Goal: Download file/media

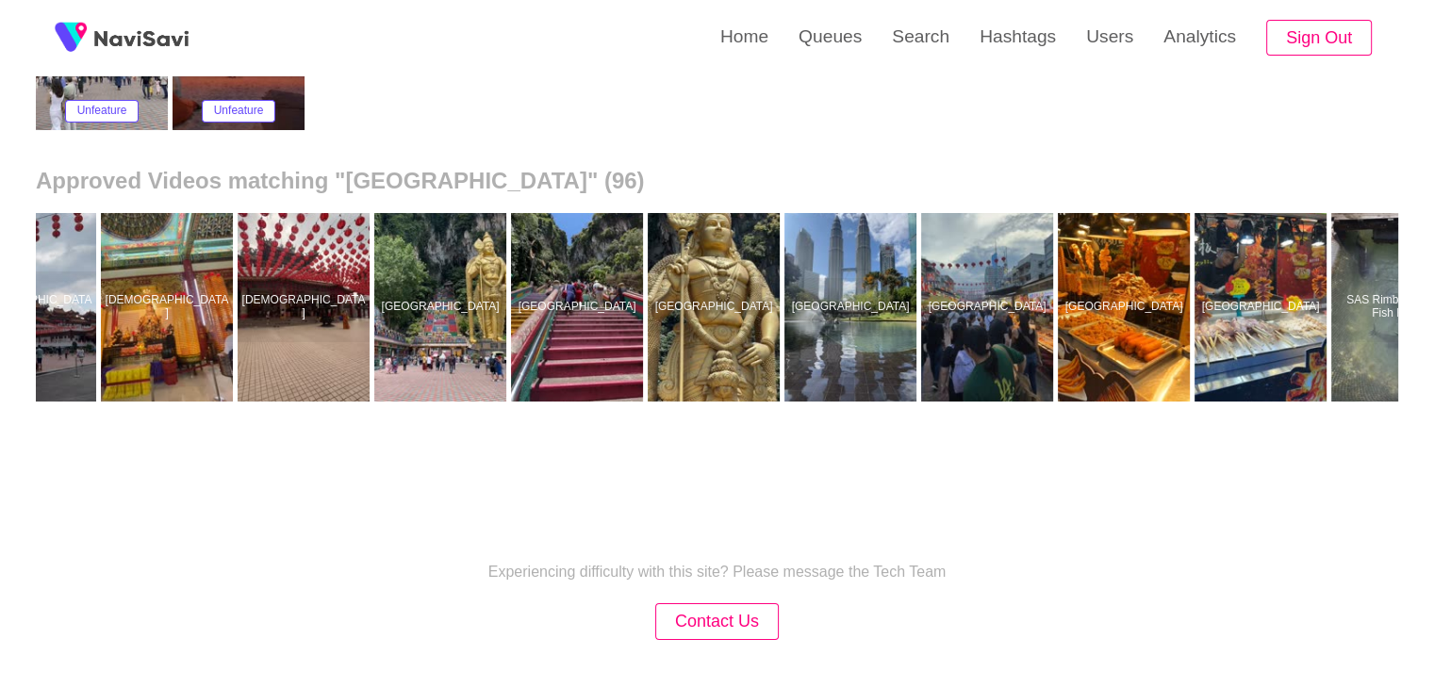
scroll to position [0, 8816]
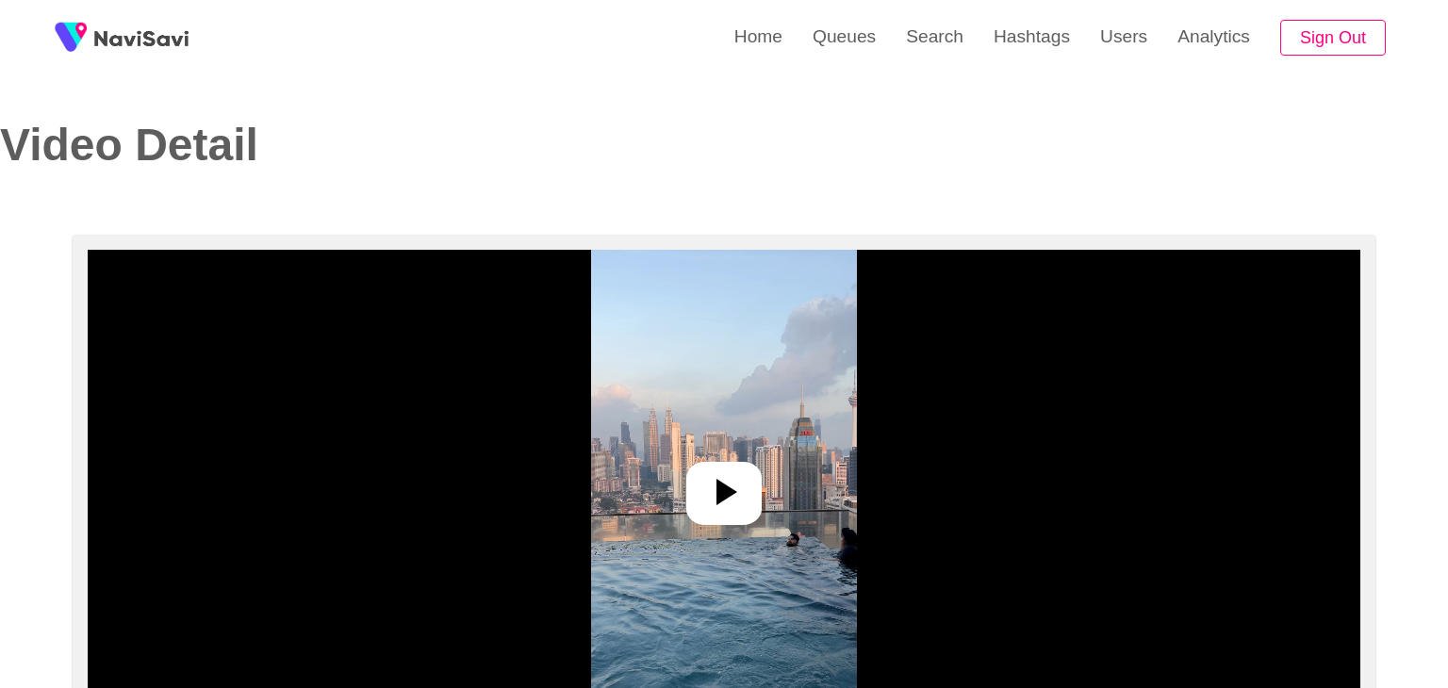
select select "**********"
select select "**"
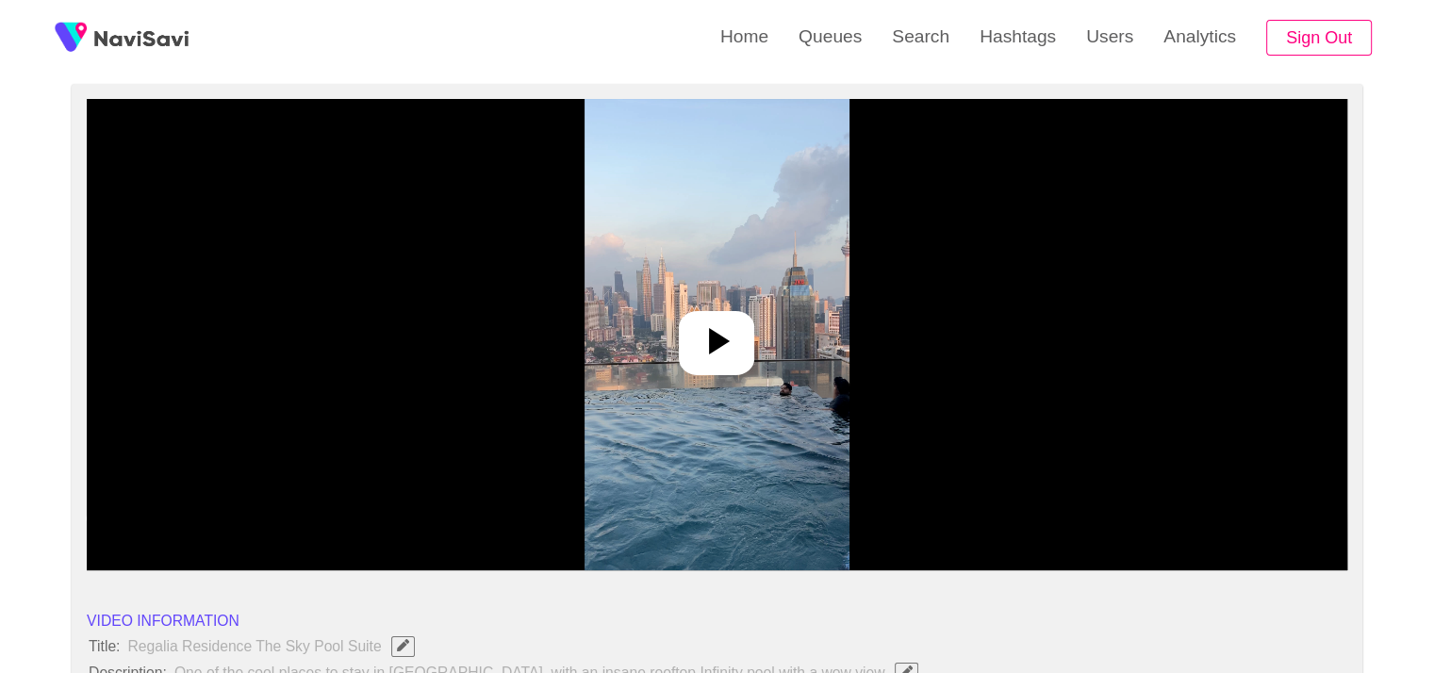
scroll to position [189, 0]
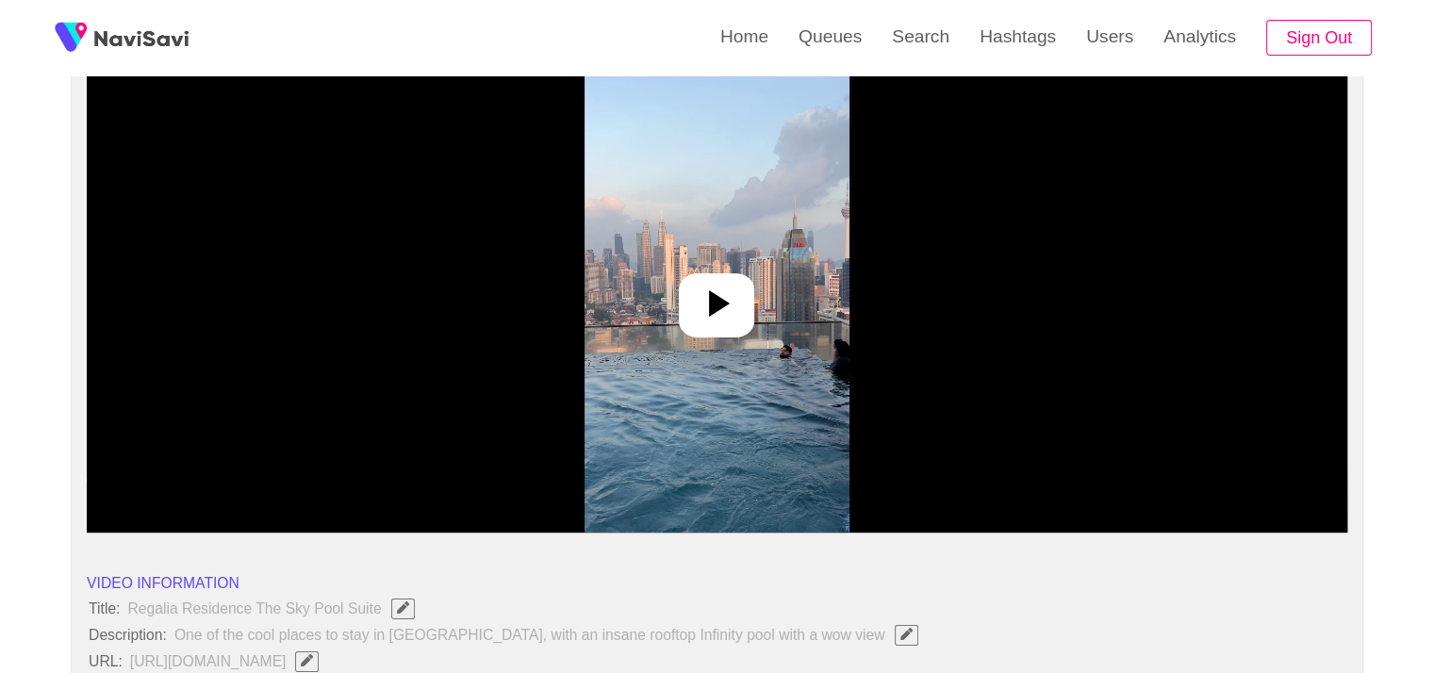
click at [718, 304] on icon at bounding box center [719, 303] width 21 height 26
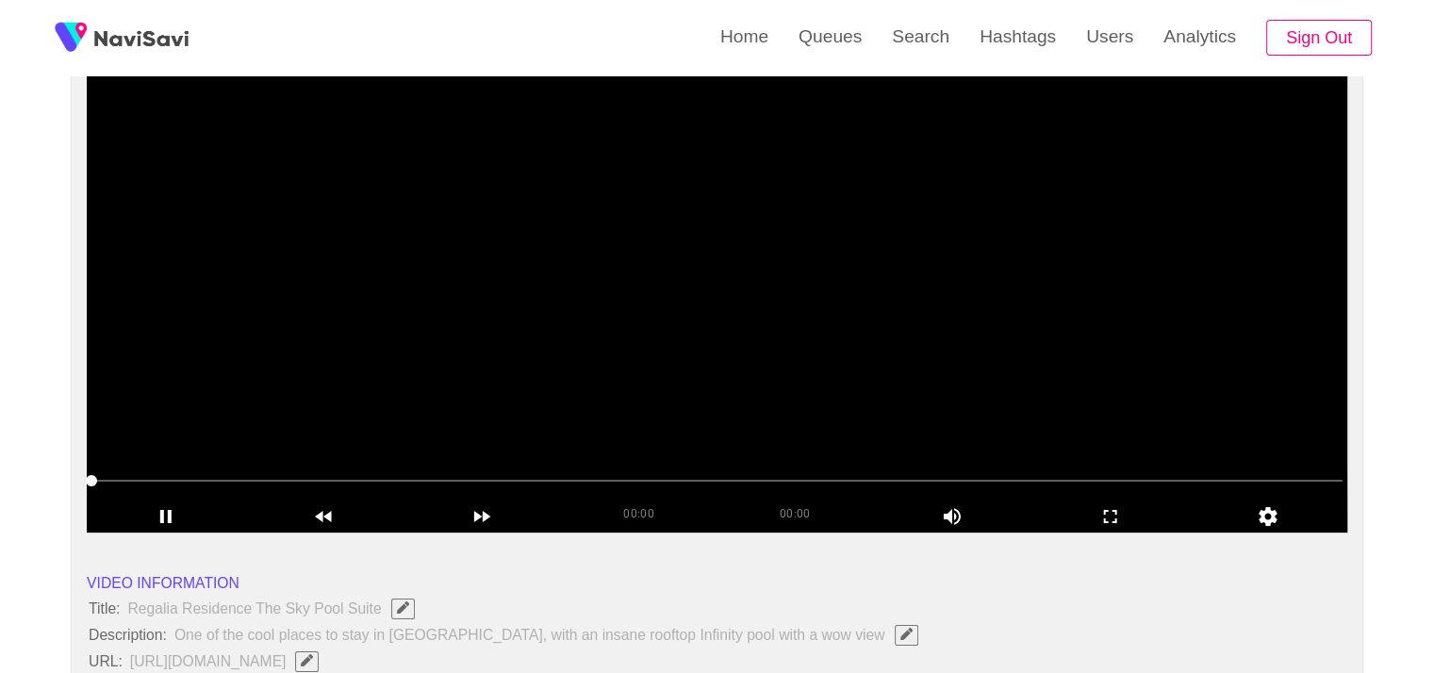
click at [312, 476] on span at bounding box center [716, 481] width 1251 height 30
drag, startPoint x: 332, startPoint y: 480, endPoint x: 348, endPoint y: 502, distance: 27.7
click at [333, 481] on span at bounding box center [716, 481] width 1251 height 2
click at [159, 506] on icon "add" at bounding box center [166, 516] width 156 height 23
click at [168, 507] on icon "add" at bounding box center [166, 516] width 156 height 23
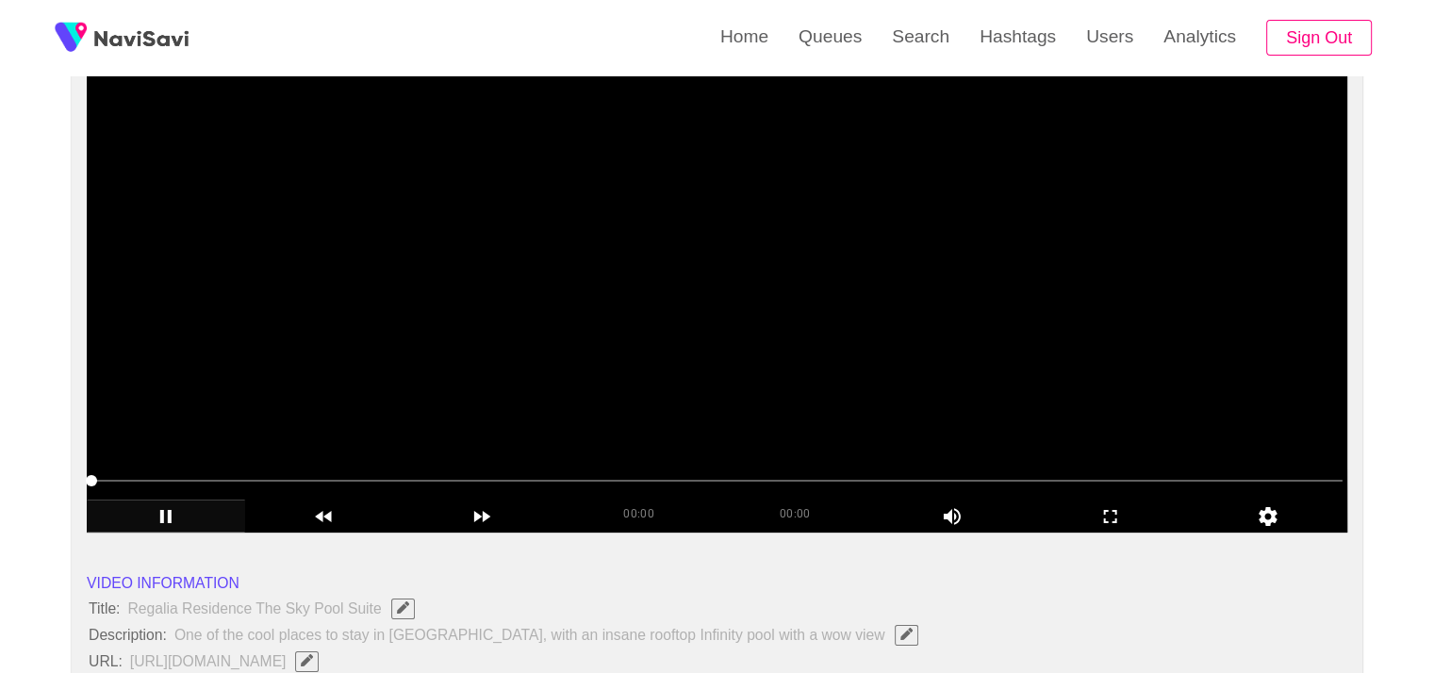
click at [236, 480] on span at bounding box center [716, 481] width 1251 height 2
click at [236, 480] on span at bounding box center [241, 480] width 11 height 11
drag, startPoint x: 226, startPoint y: 468, endPoint x: 66, endPoint y: 470, distance: 160.3
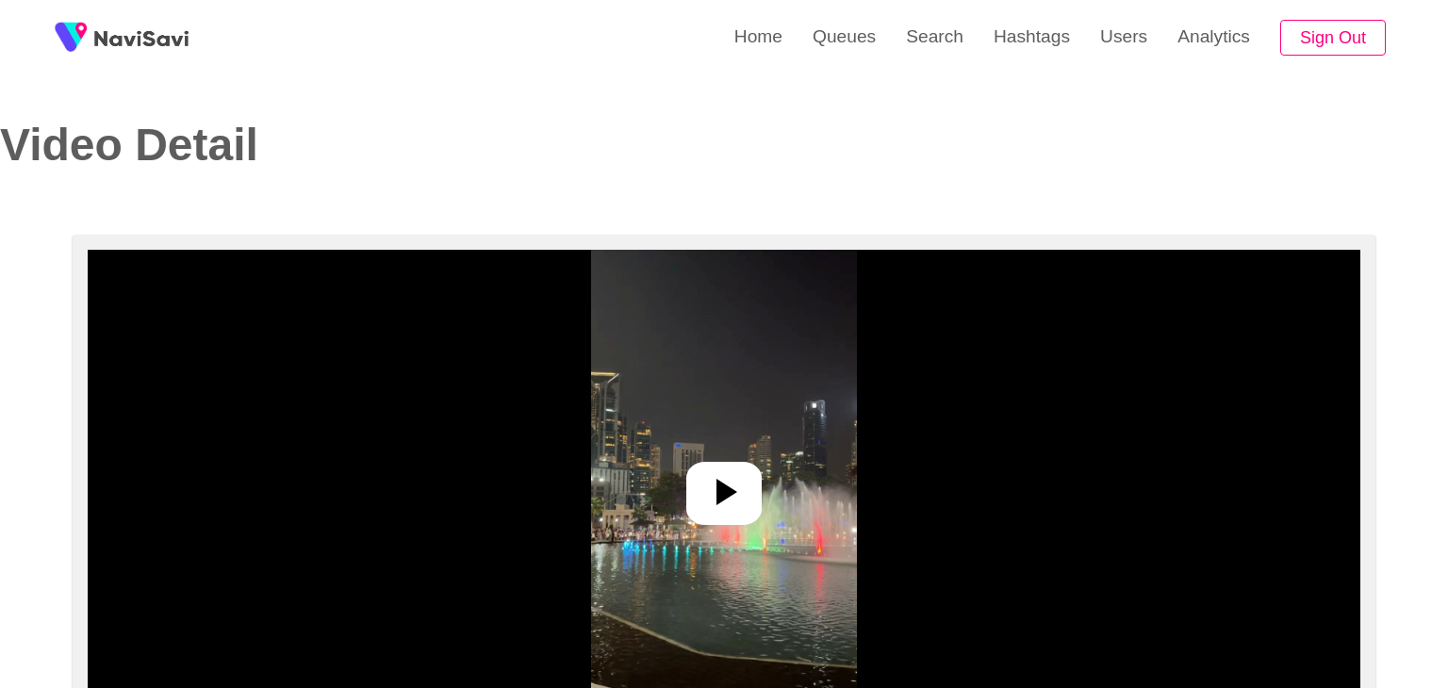
select select "**"
select select "**********"
click at [705, 465] on div at bounding box center [716, 493] width 75 height 63
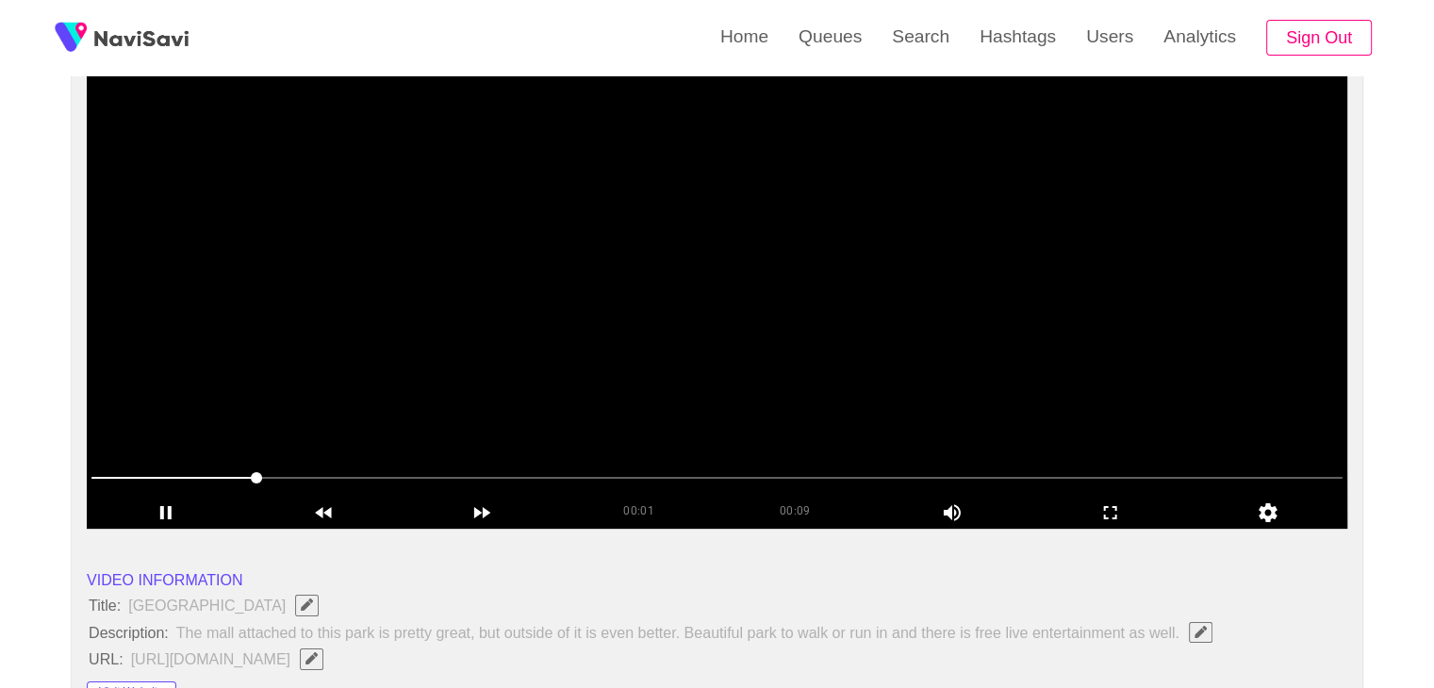
scroll to position [189, 0]
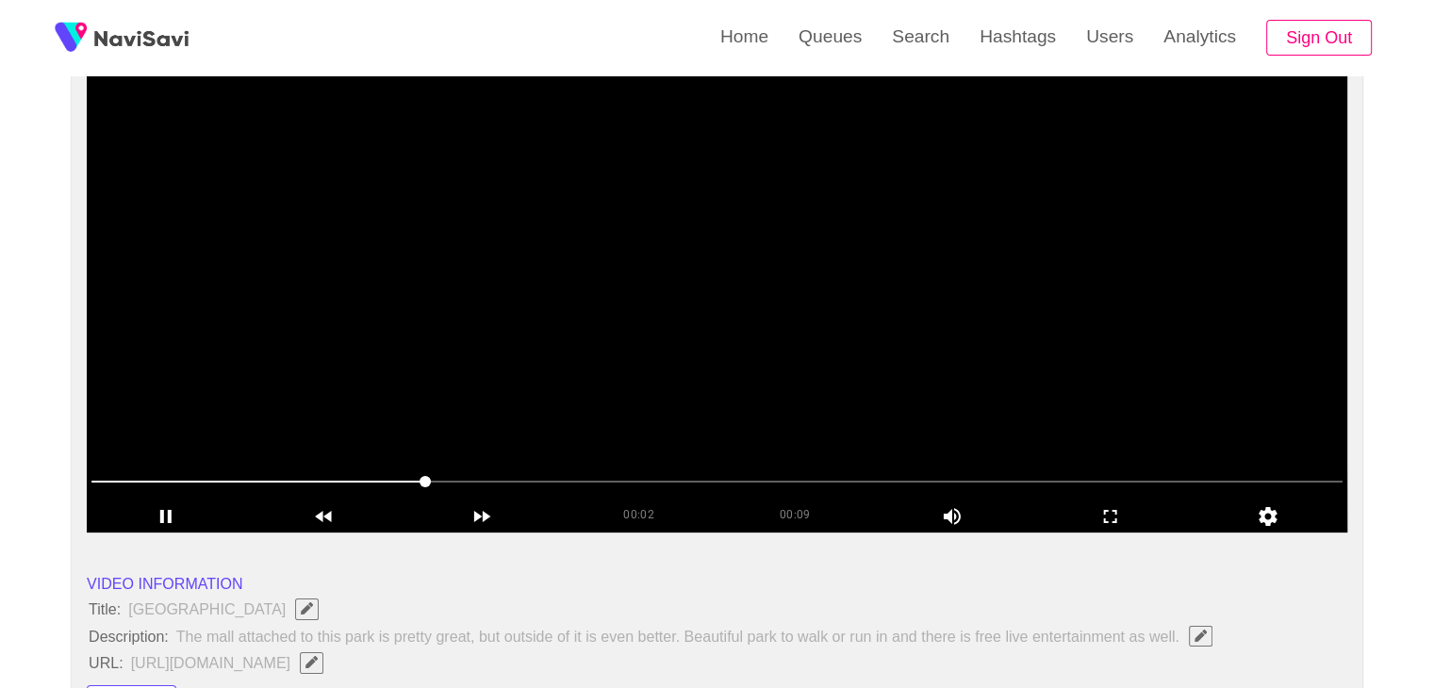
click at [709, 473] on span at bounding box center [716, 482] width 1251 height 30
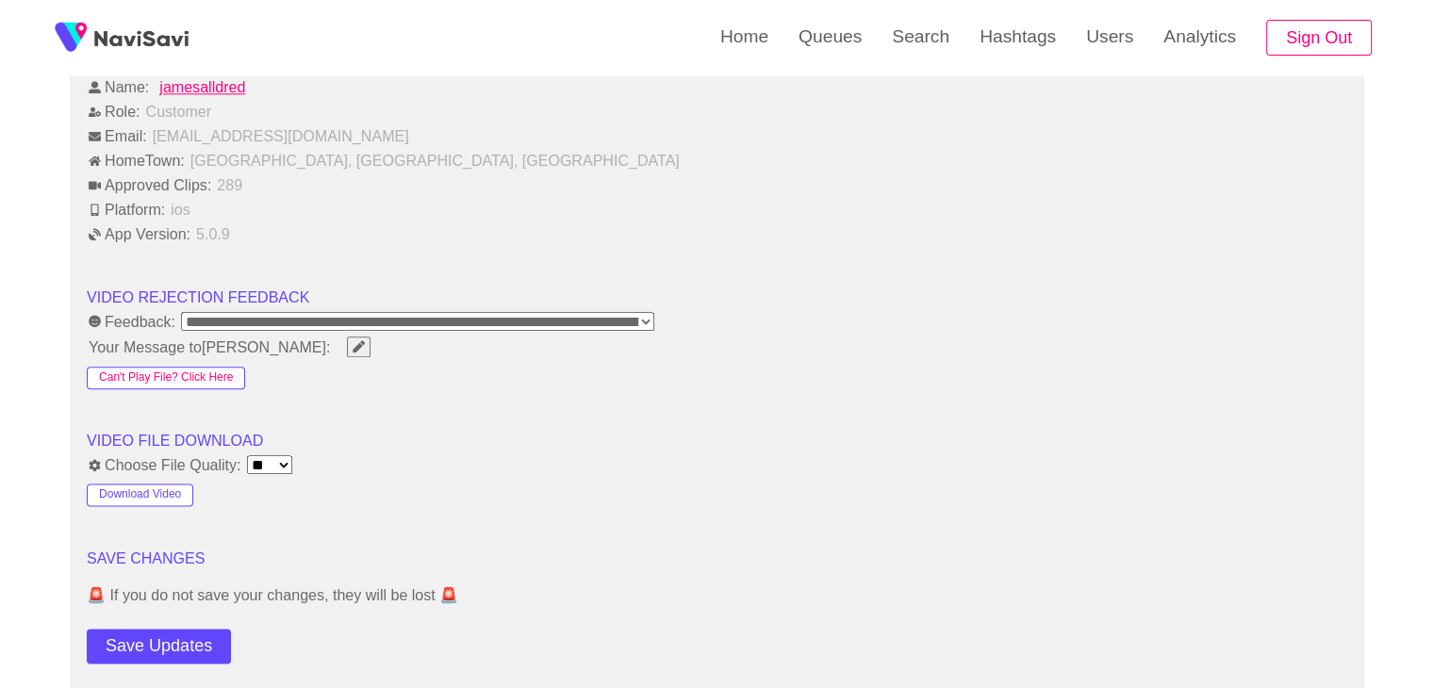
scroll to position [2262, 0]
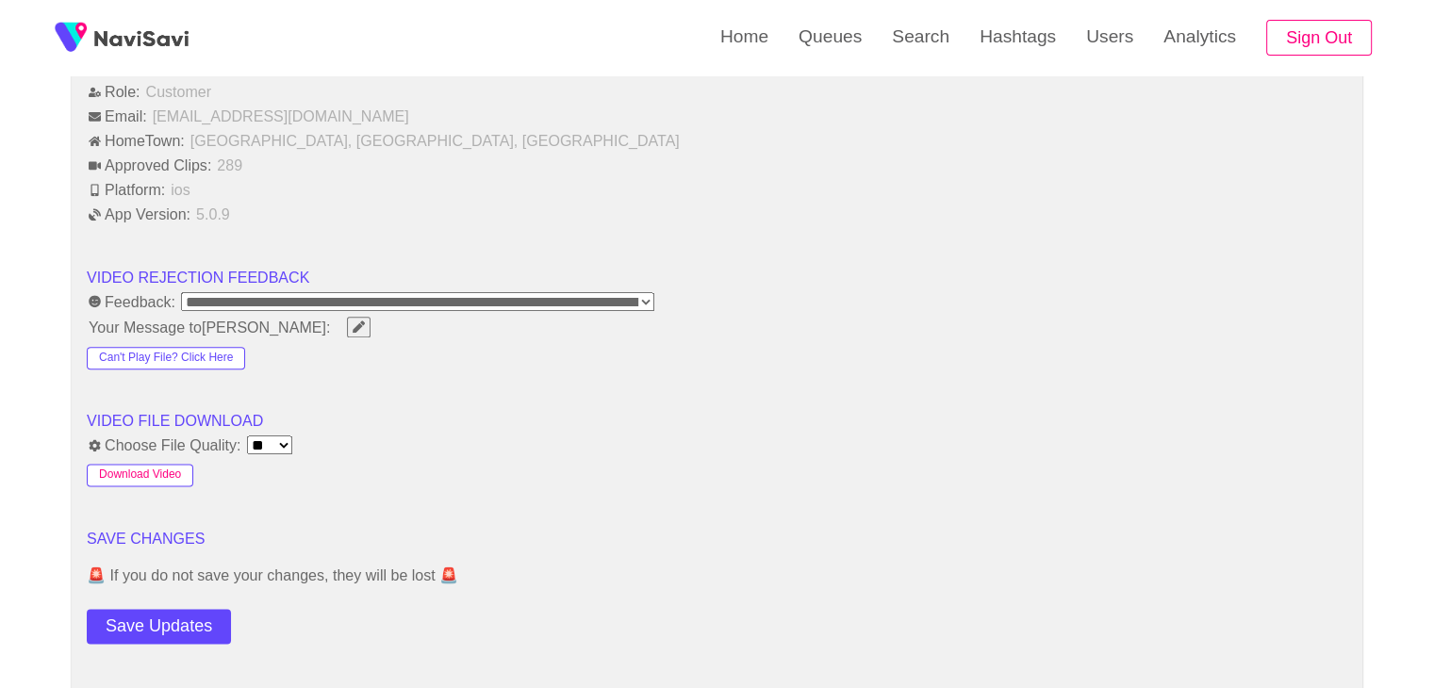
click at [173, 471] on button "Download Video" at bounding box center [140, 475] width 107 height 23
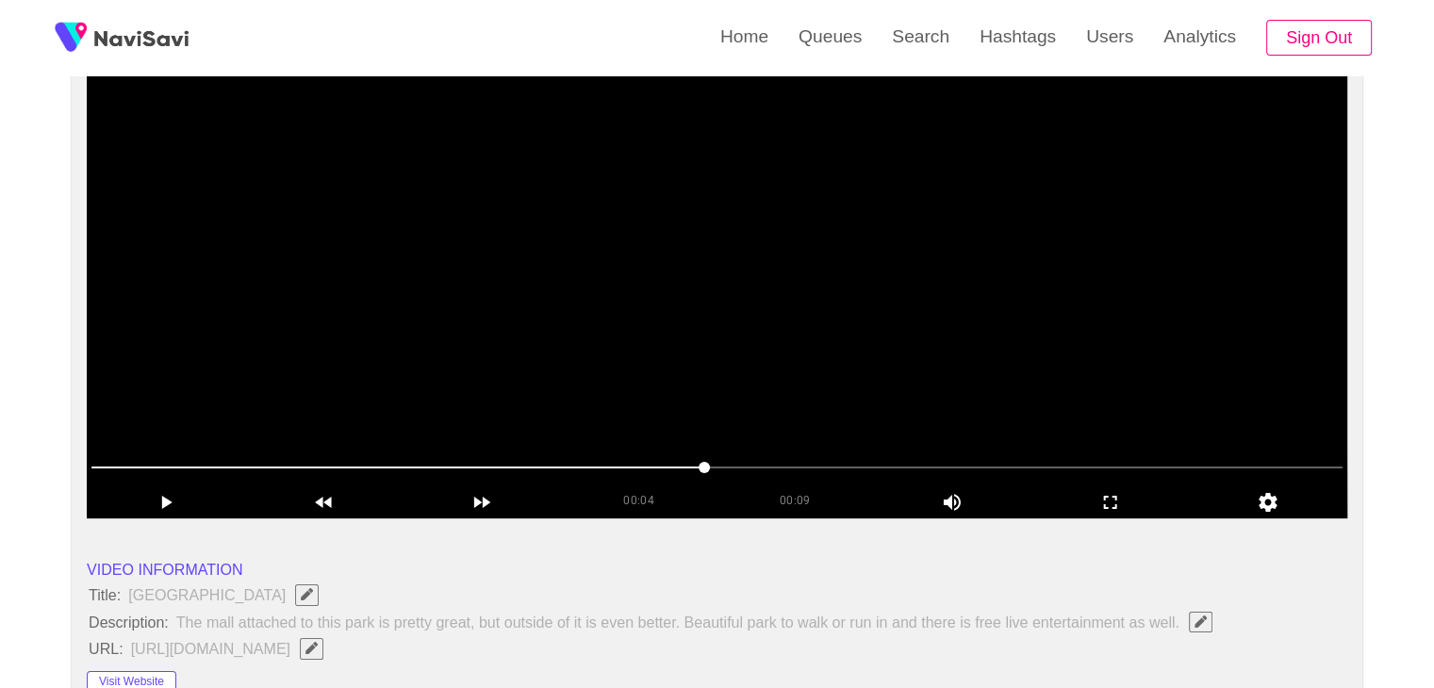
scroll to position [189, 0]
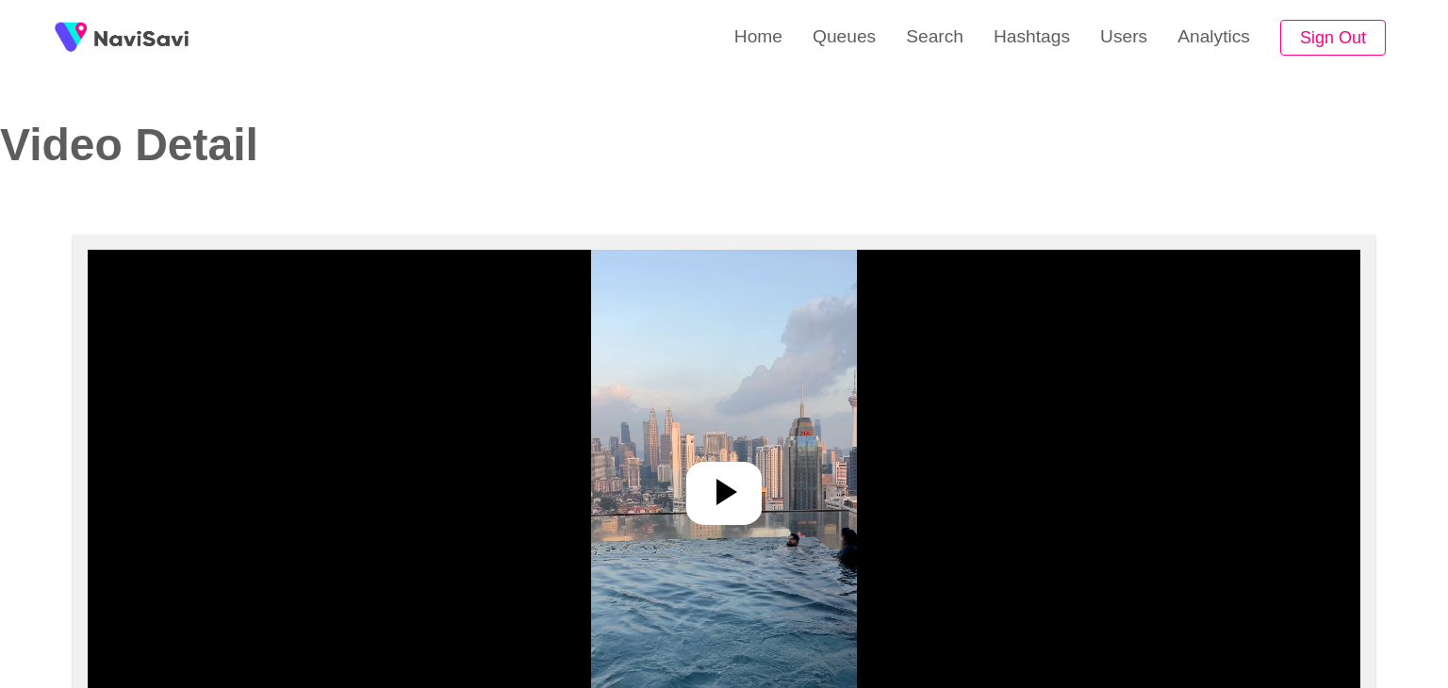
select select "**"
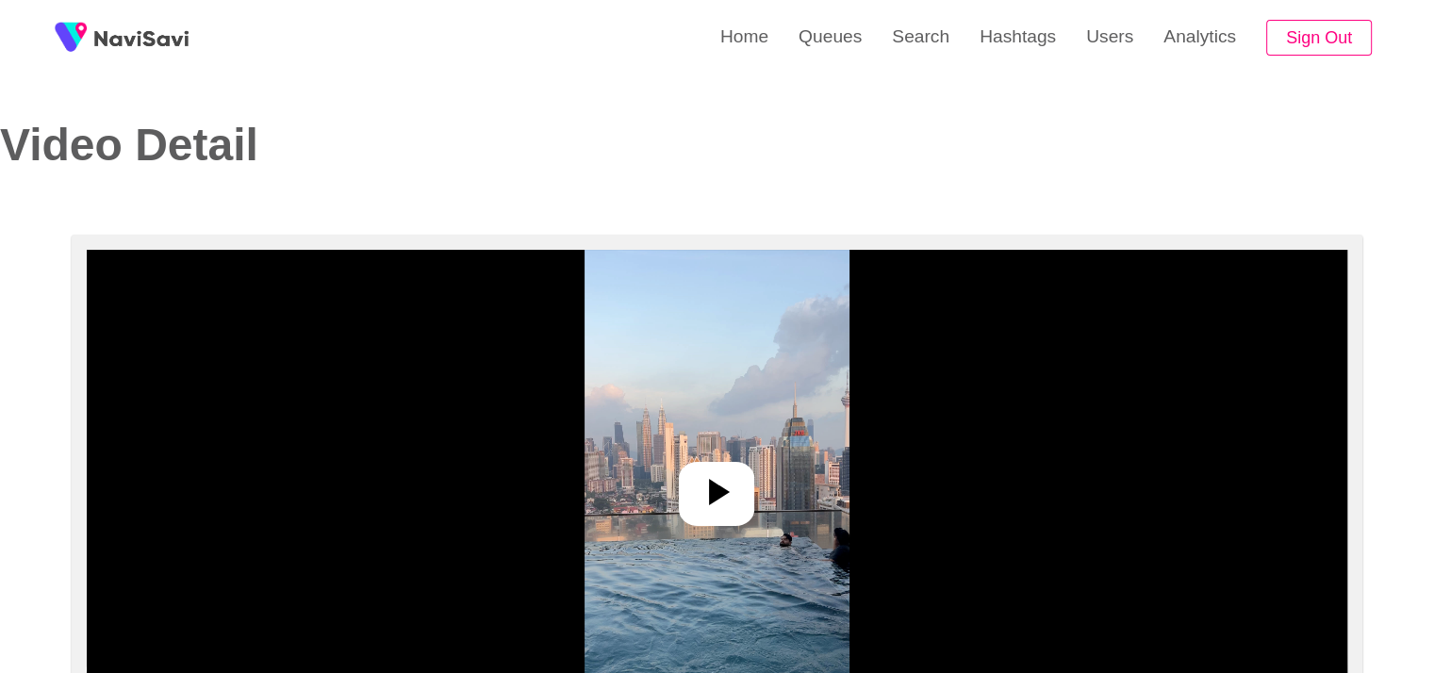
select select "**********"
click at [690, 465] on div at bounding box center [716, 494] width 75 height 64
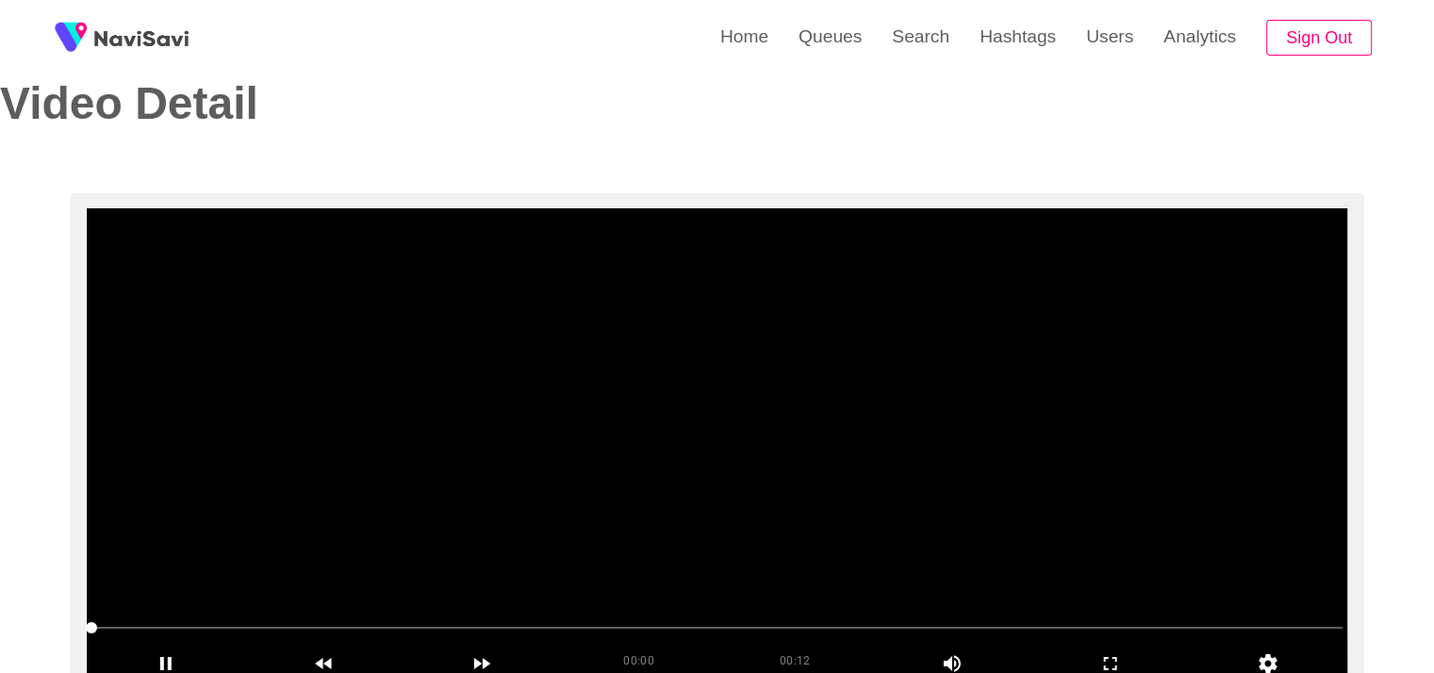
scroll to position [283, 0]
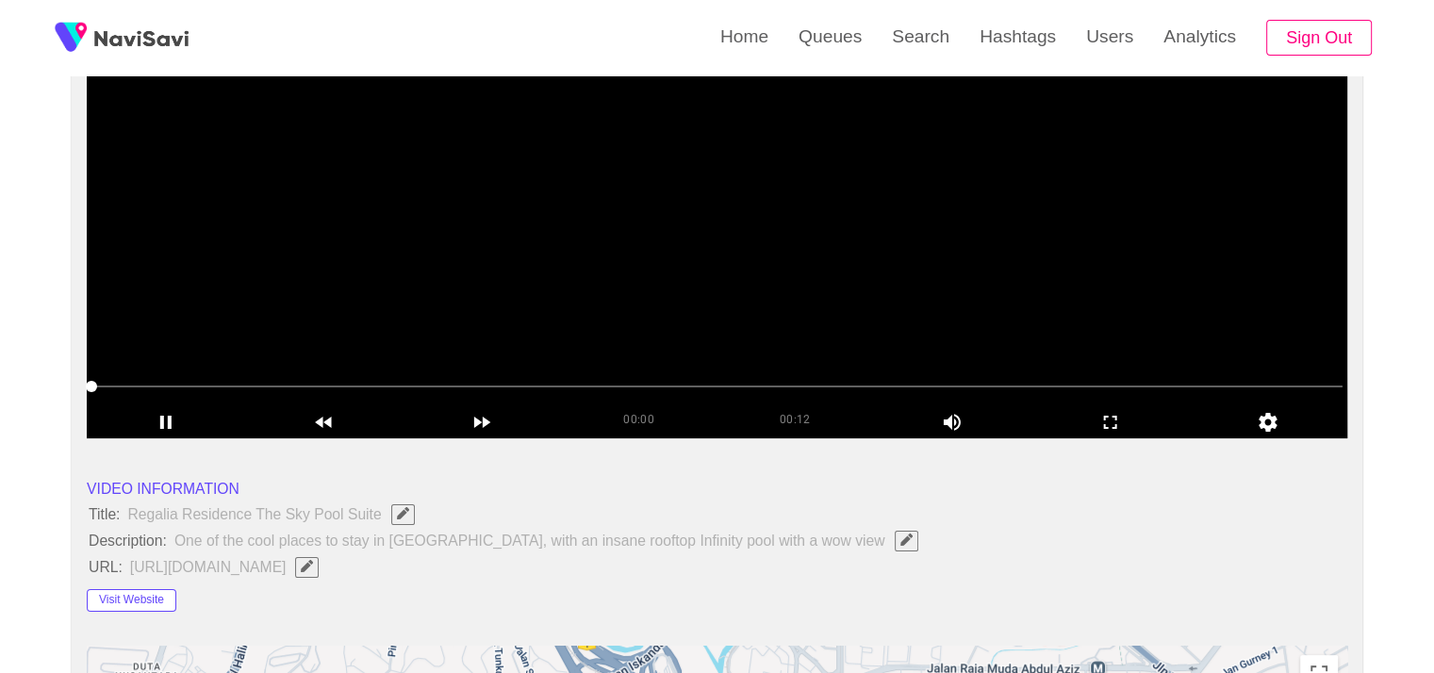
click at [605, 389] on span at bounding box center [716, 386] width 1251 height 30
click at [701, 389] on span at bounding box center [716, 386] width 1251 height 30
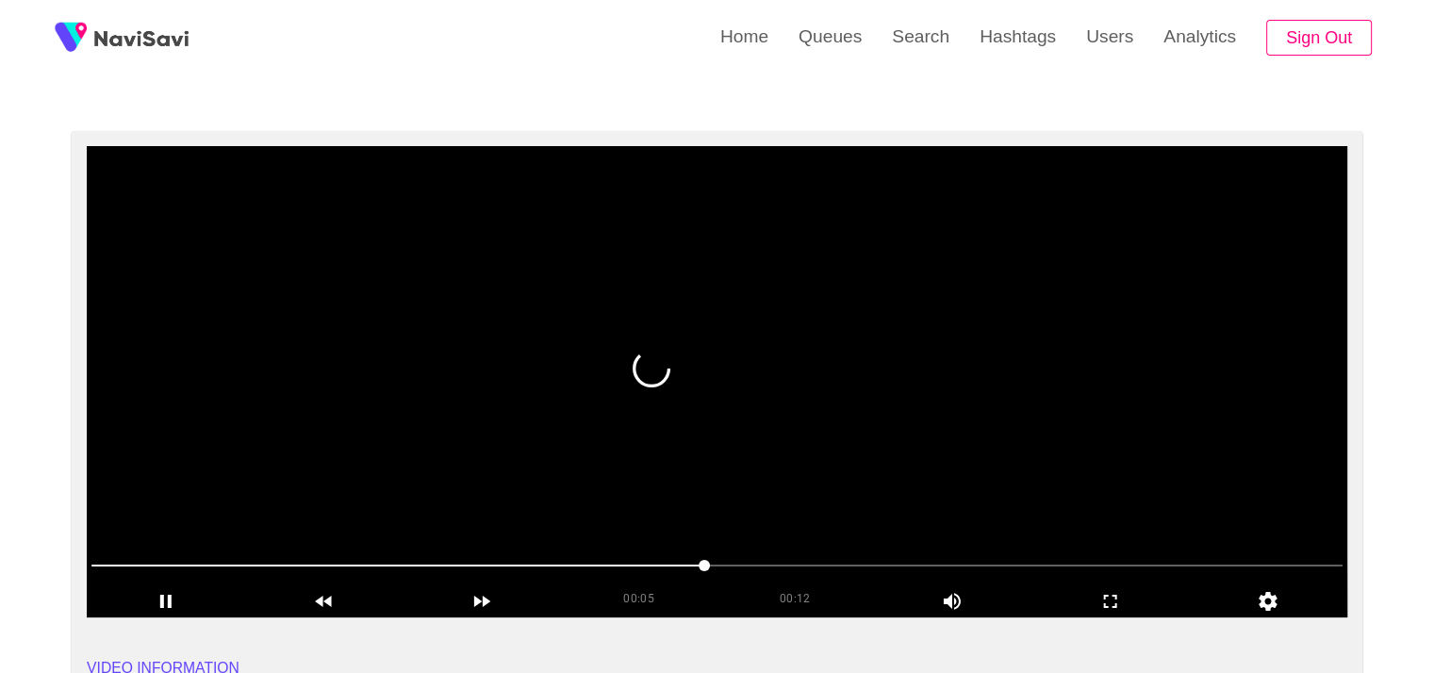
scroll to position [94, 0]
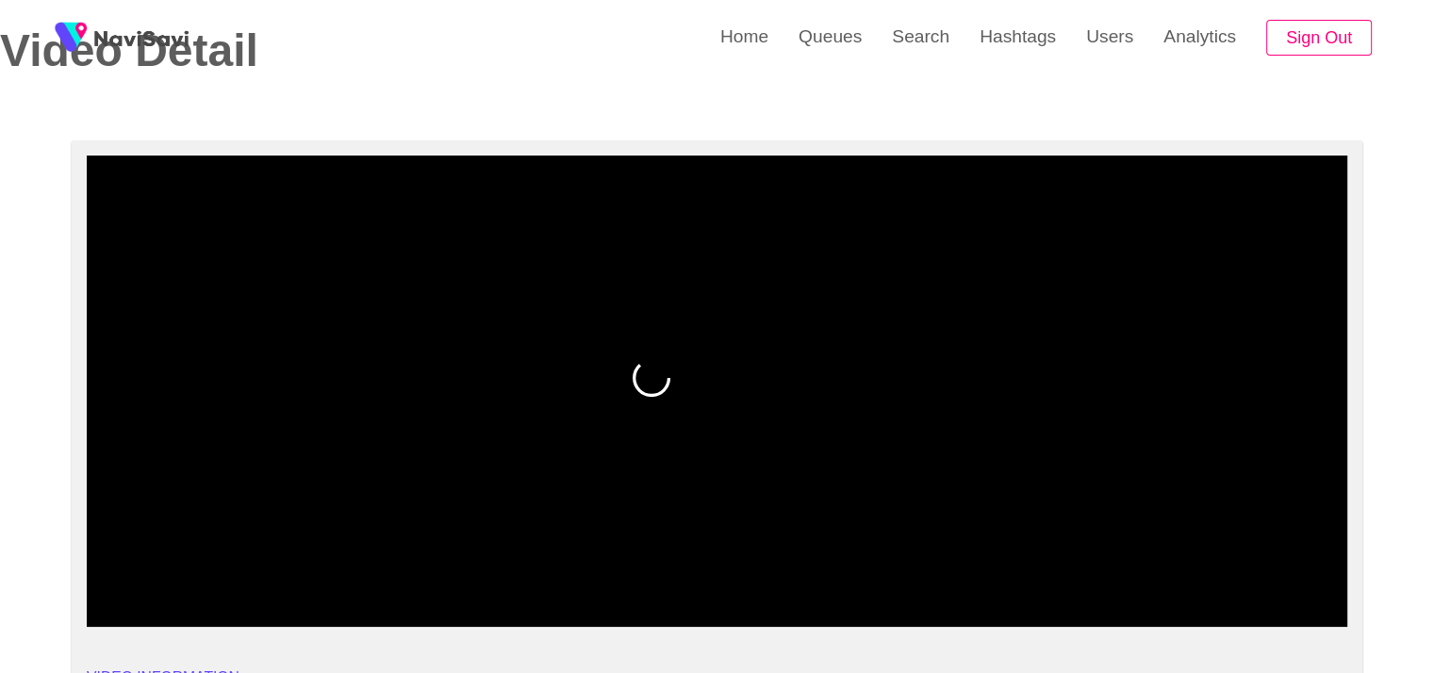
click at [788, 567] on span at bounding box center [716, 575] width 1251 height 30
click at [818, 570] on span at bounding box center [716, 575] width 1251 height 30
click at [875, 570] on span at bounding box center [716, 575] width 1251 height 30
click at [977, 569] on span at bounding box center [716, 575] width 1251 height 30
drag, startPoint x: 494, startPoint y: 567, endPoint x: 265, endPoint y: 543, distance: 230.3
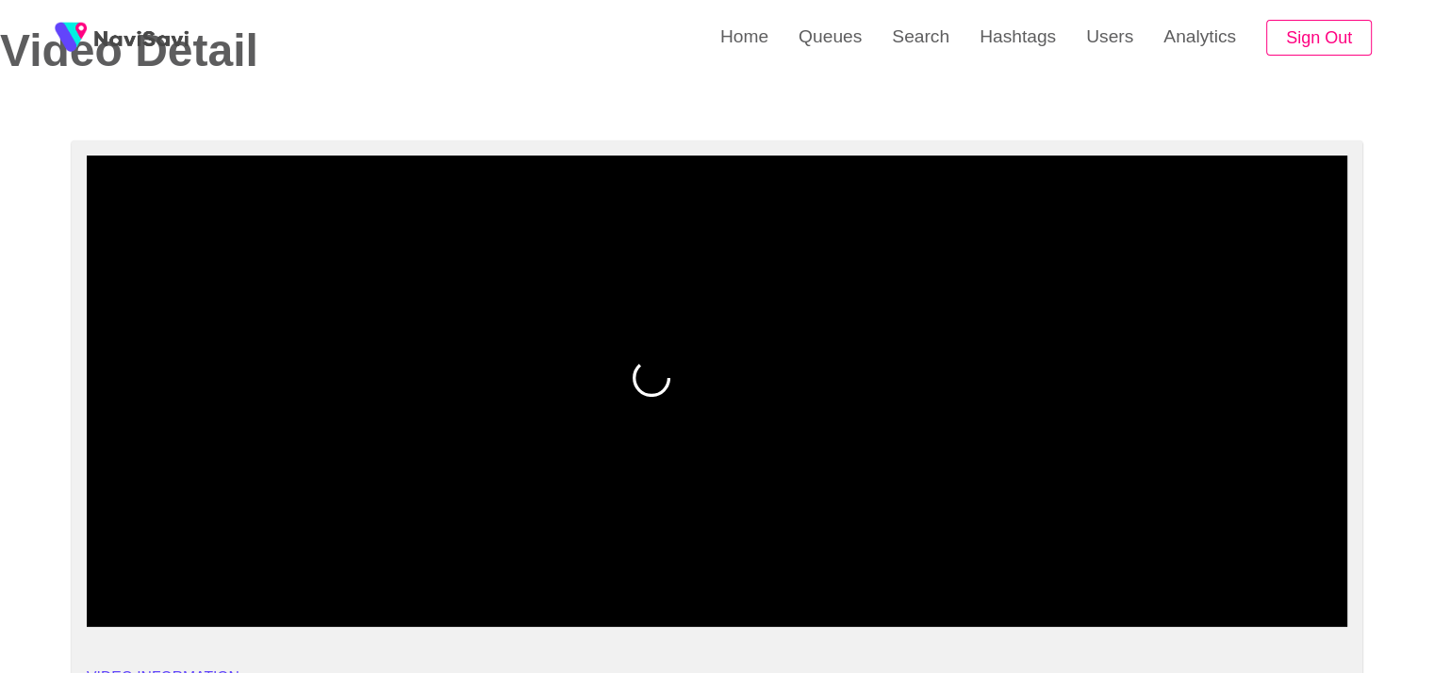
click at [277, 552] on div at bounding box center [717, 576] width 1266 height 49
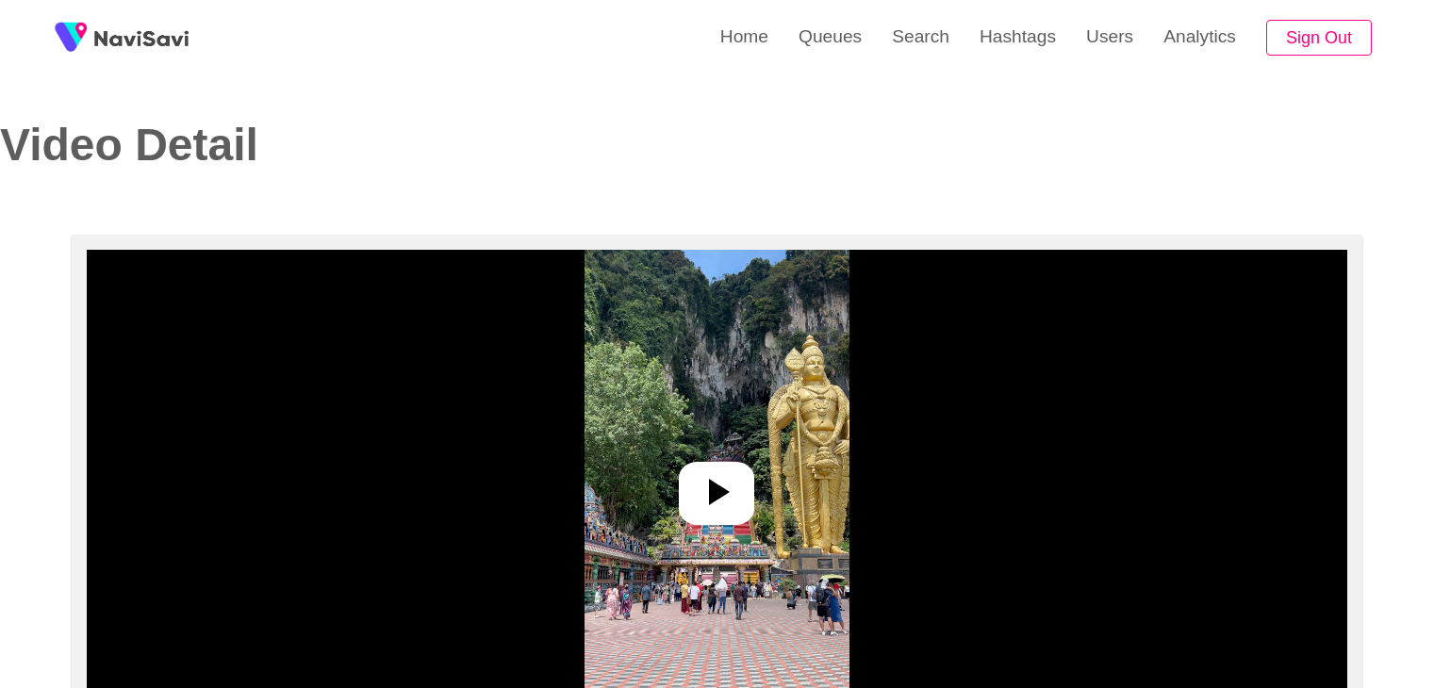
select select "**********"
select select "**"
click at [706, 512] on icon at bounding box center [716, 491] width 45 height 45
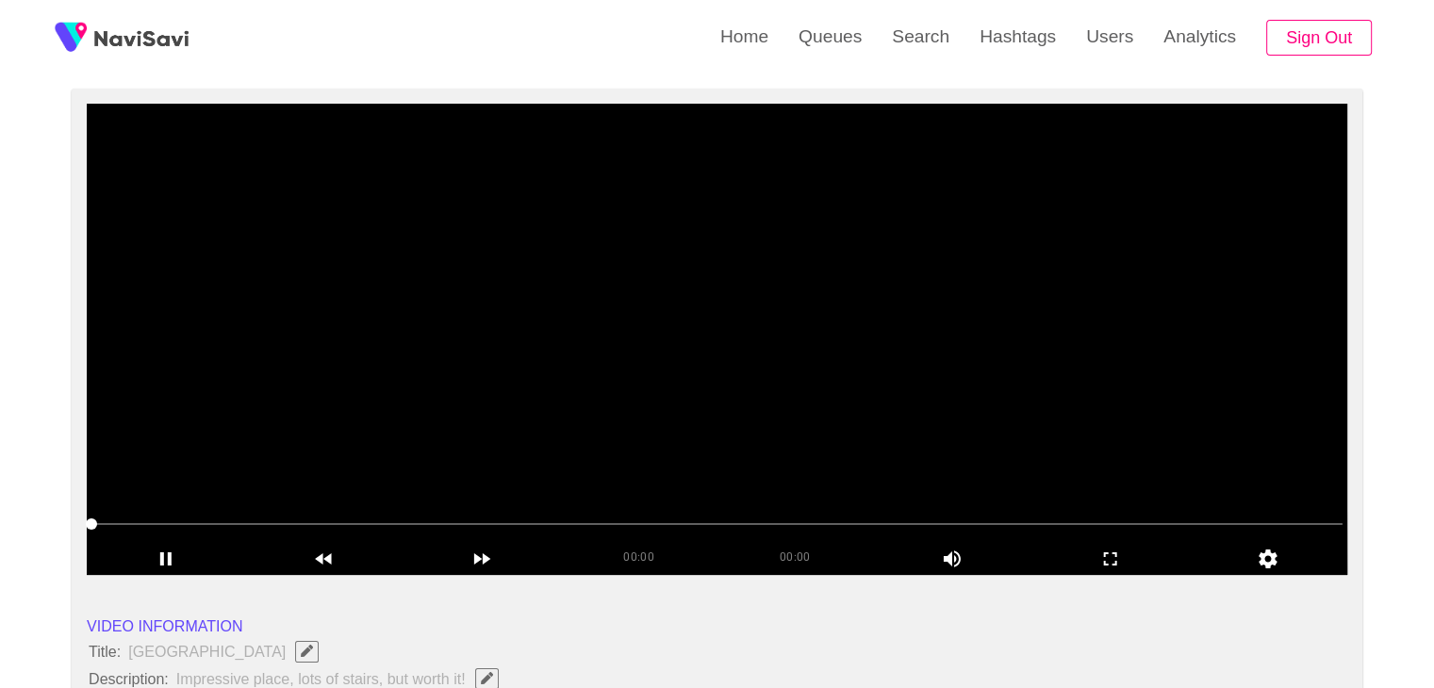
scroll to position [189, 0]
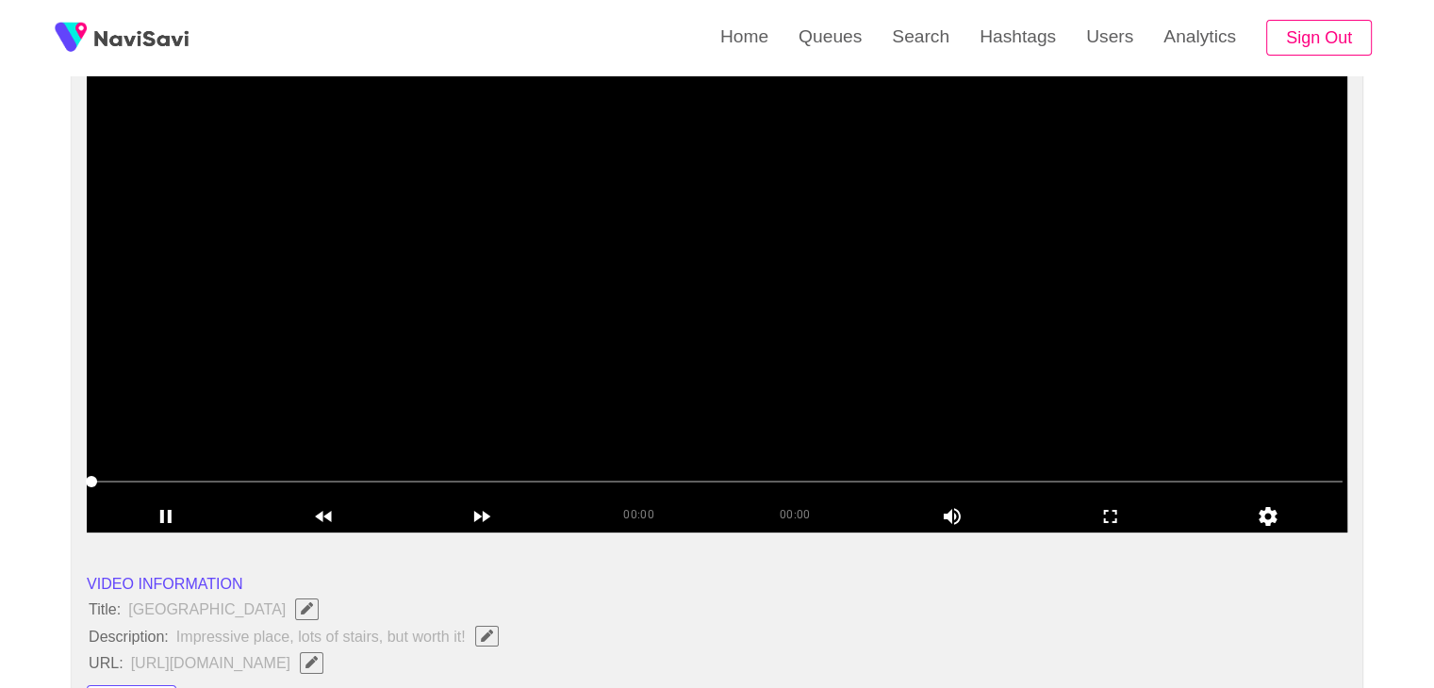
click at [311, 478] on span at bounding box center [716, 482] width 1251 height 30
click at [157, 530] on div "add" at bounding box center [166, 516] width 158 height 32
click at [192, 518] on icon "add" at bounding box center [166, 516] width 156 height 23
click at [247, 478] on span at bounding box center [716, 482] width 1251 height 30
drag, startPoint x: 247, startPoint y: 478, endPoint x: 38, endPoint y: 478, distance: 209.3
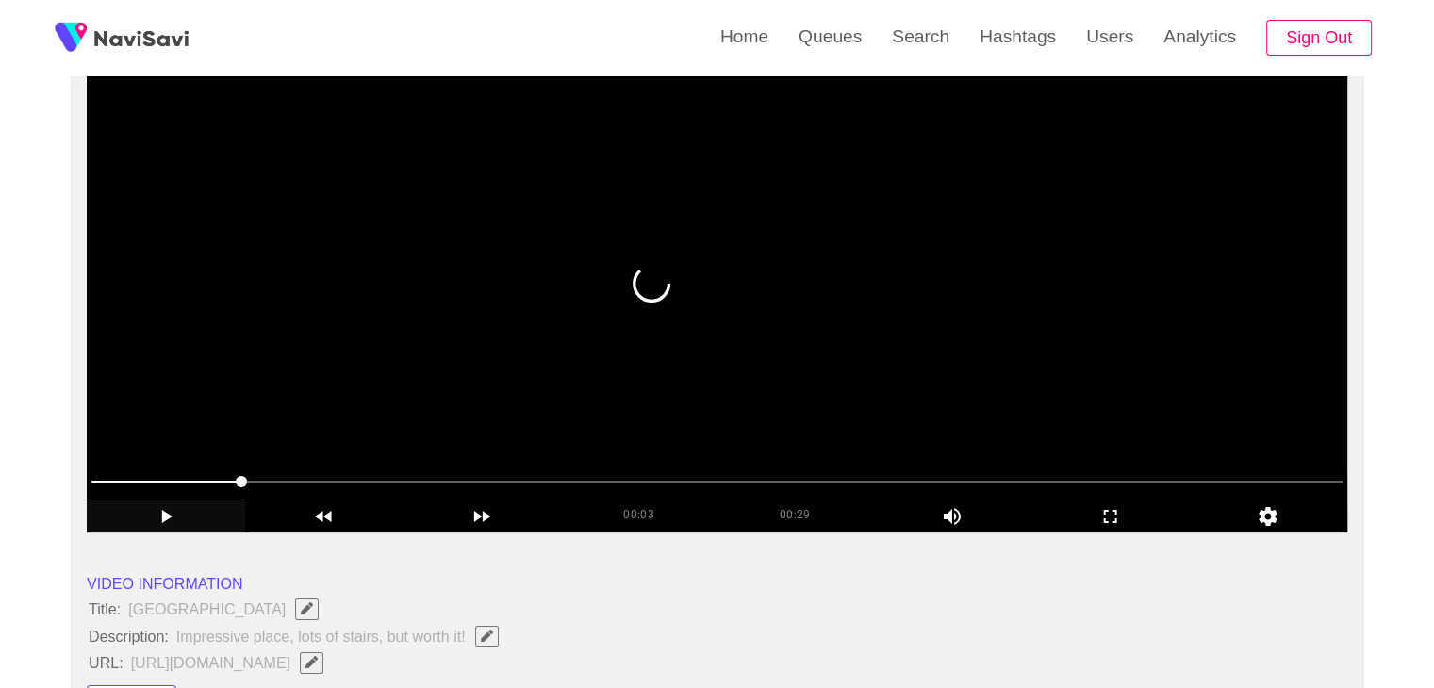
click at [112, 480] on span at bounding box center [716, 482] width 1251 height 30
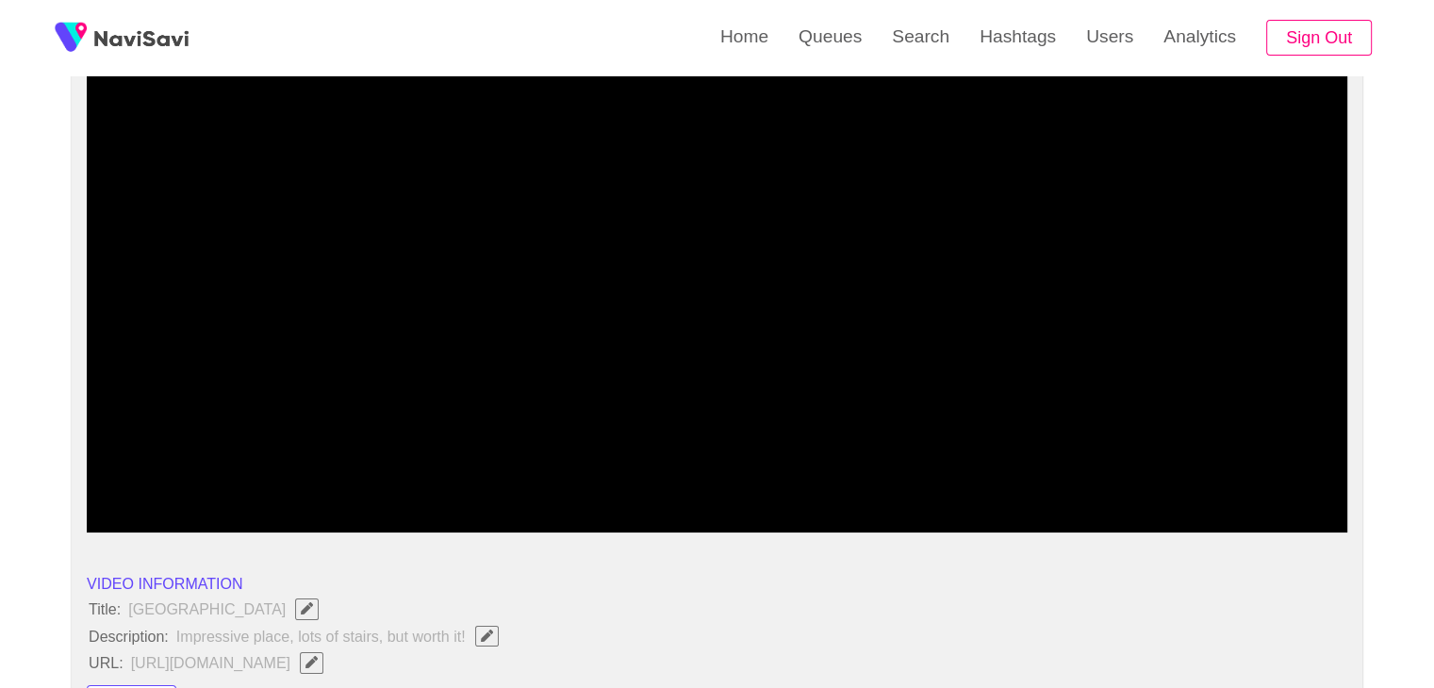
drag, startPoint x: 130, startPoint y: 476, endPoint x: 44, endPoint y: 474, distance: 85.8
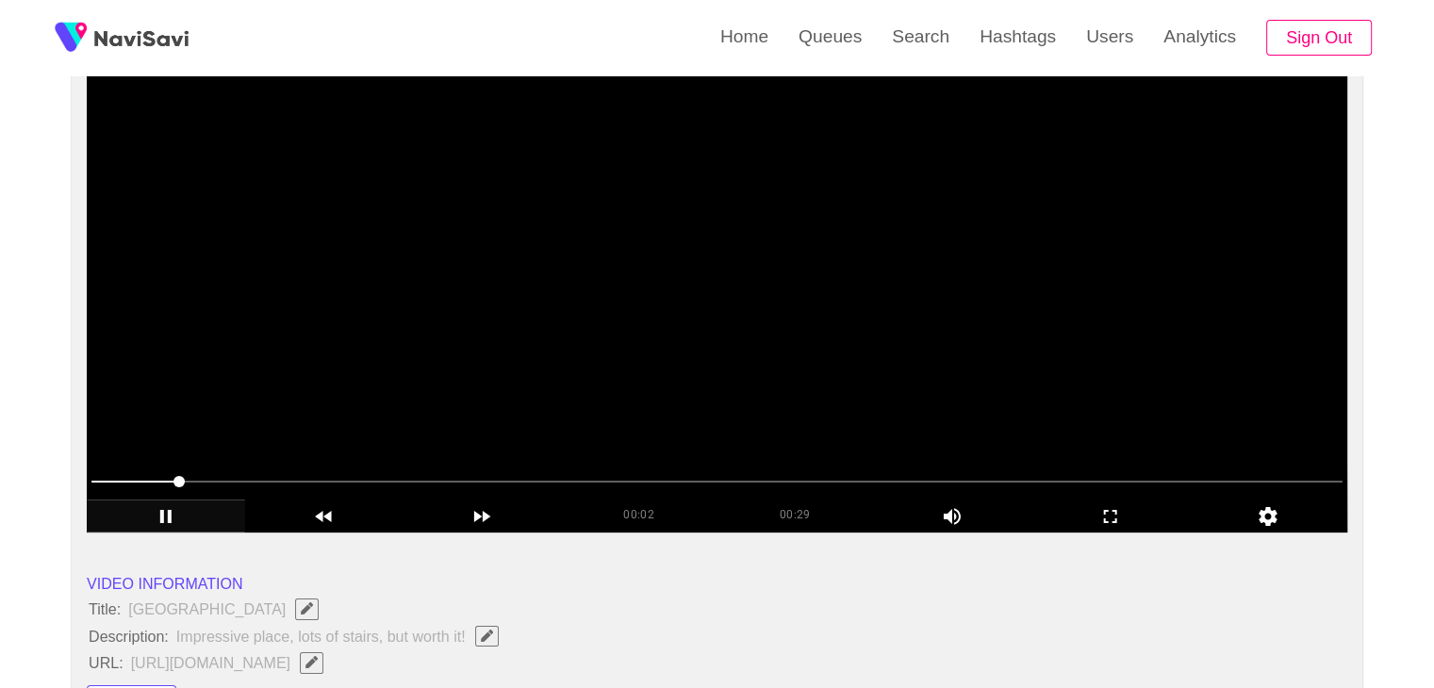
click at [203, 474] on span at bounding box center [716, 482] width 1251 height 30
click at [243, 474] on span at bounding box center [716, 482] width 1251 height 30
click at [308, 479] on span at bounding box center [716, 482] width 1251 height 30
click at [364, 477] on span at bounding box center [716, 482] width 1251 height 30
click at [437, 487] on span at bounding box center [716, 482] width 1251 height 30
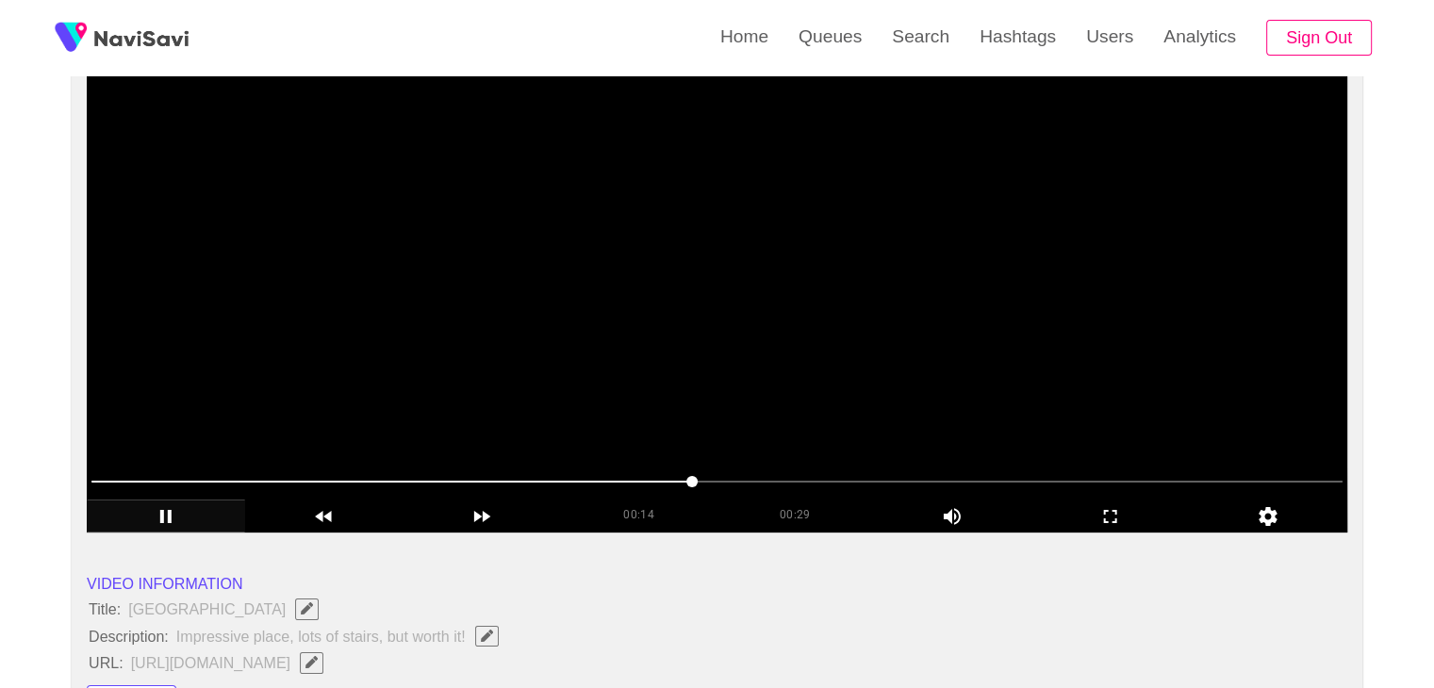
click at [574, 279] on video at bounding box center [717, 296] width 1260 height 471
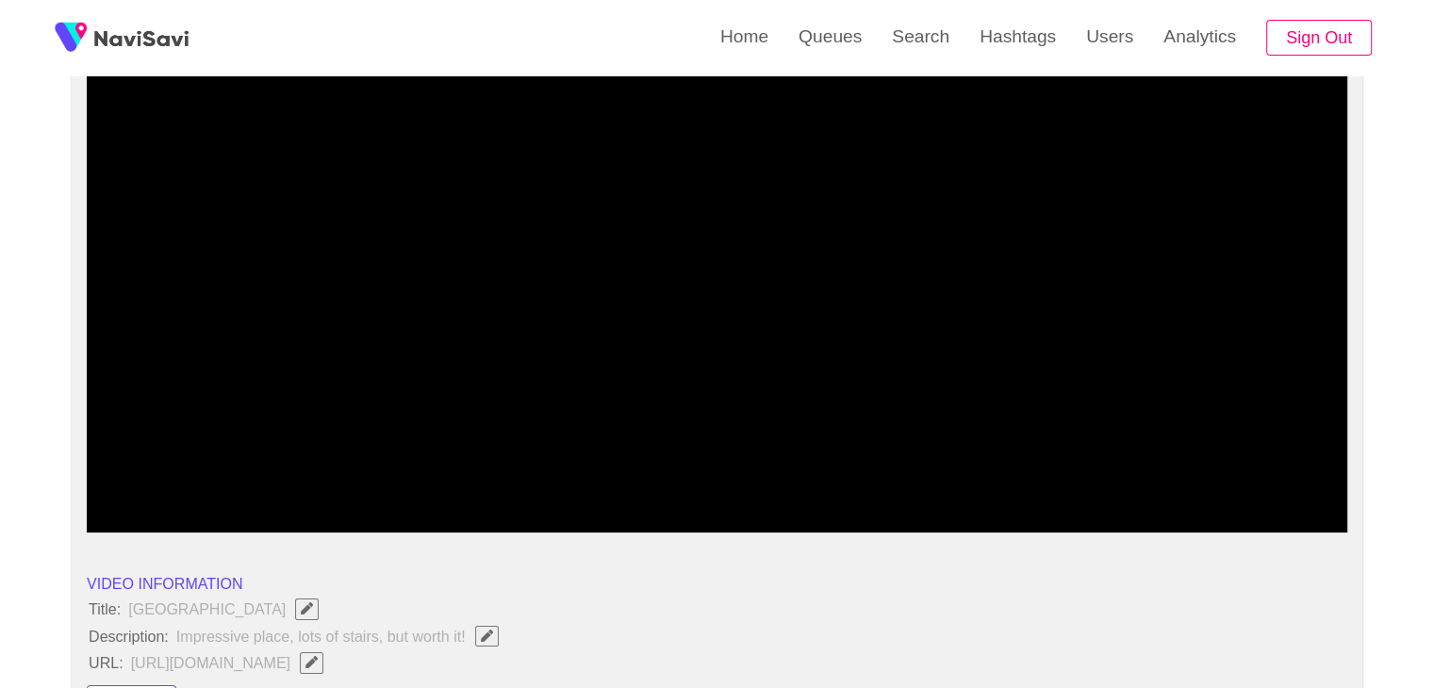
click at [796, 479] on span at bounding box center [716, 482] width 1251 height 30
click at [831, 481] on span at bounding box center [716, 482] width 1251 height 2
click at [831, 480] on span at bounding box center [829, 481] width 11 height 11
drag, startPoint x: 831, startPoint y: 480, endPoint x: 618, endPoint y: 486, distance: 213.1
click at [618, 486] on span at bounding box center [716, 482] width 1251 height 30
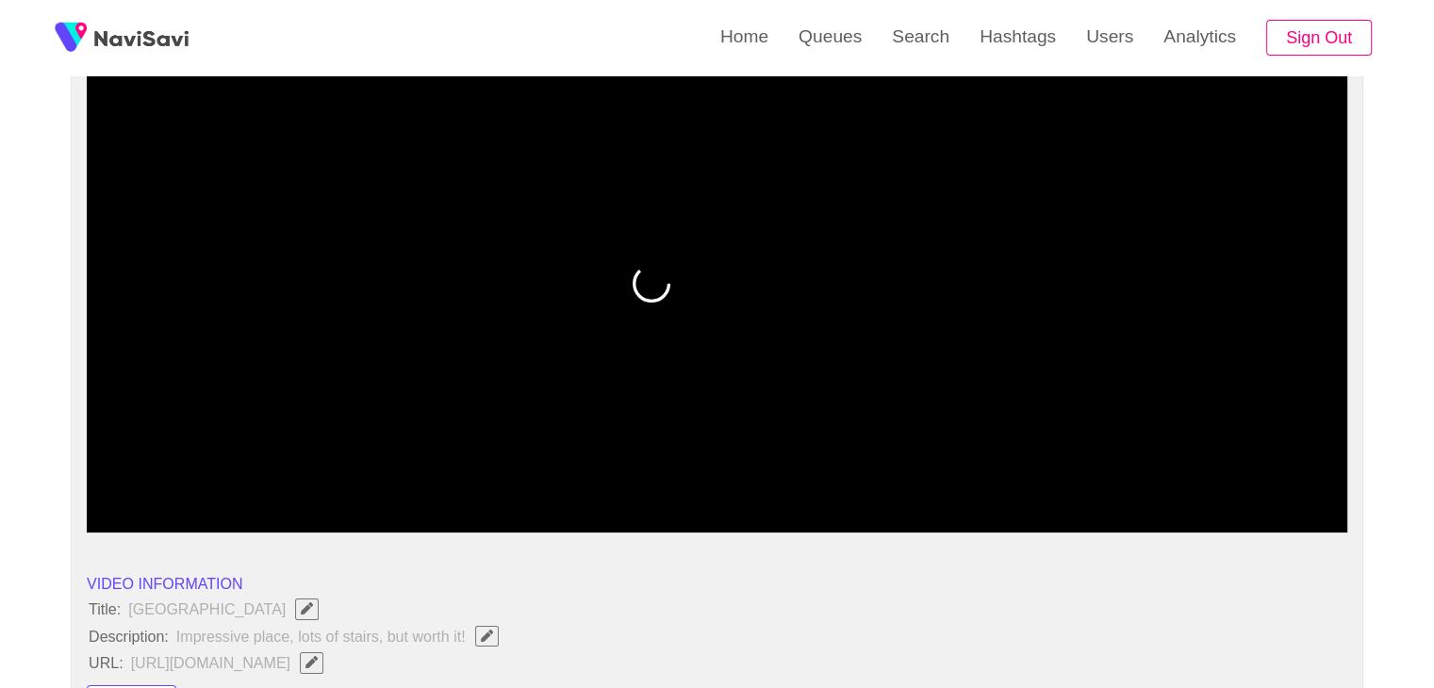
drag, startPoint x: 546, startPoint y: 483, endPoint x: 409, endPoint y: 465, distance: 137.9
click at [409, 465] on div at bounding box center [717, 483] width 1266 height 48
drag, startPoint x: 321, startPoint y: 492, endPoint x: 273, endPoint y: 492, distance: 48.1
click at [273, 492] on span at bounding box center [716, 482] width 1251 height 30
click at [198, 491] on span at bounding box center [716, 482] width 1251 height 30
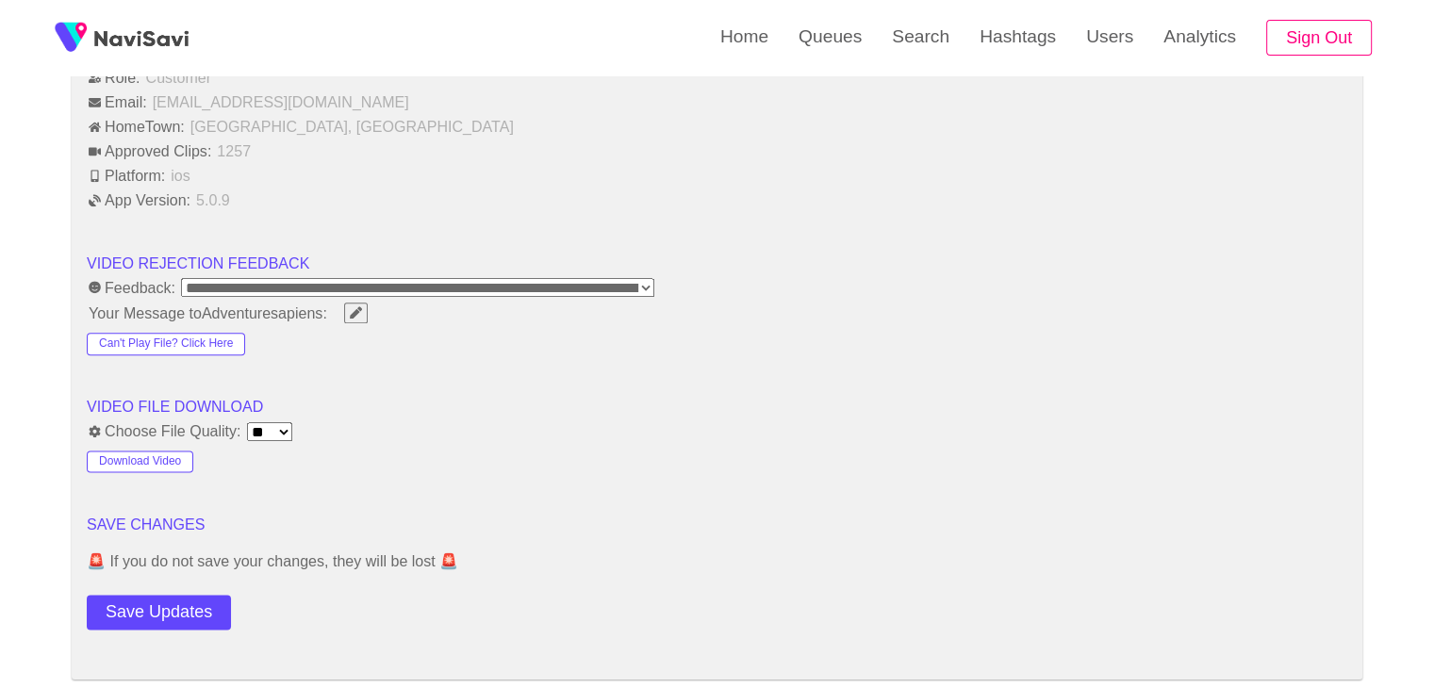
scroll to position [2262, 0]
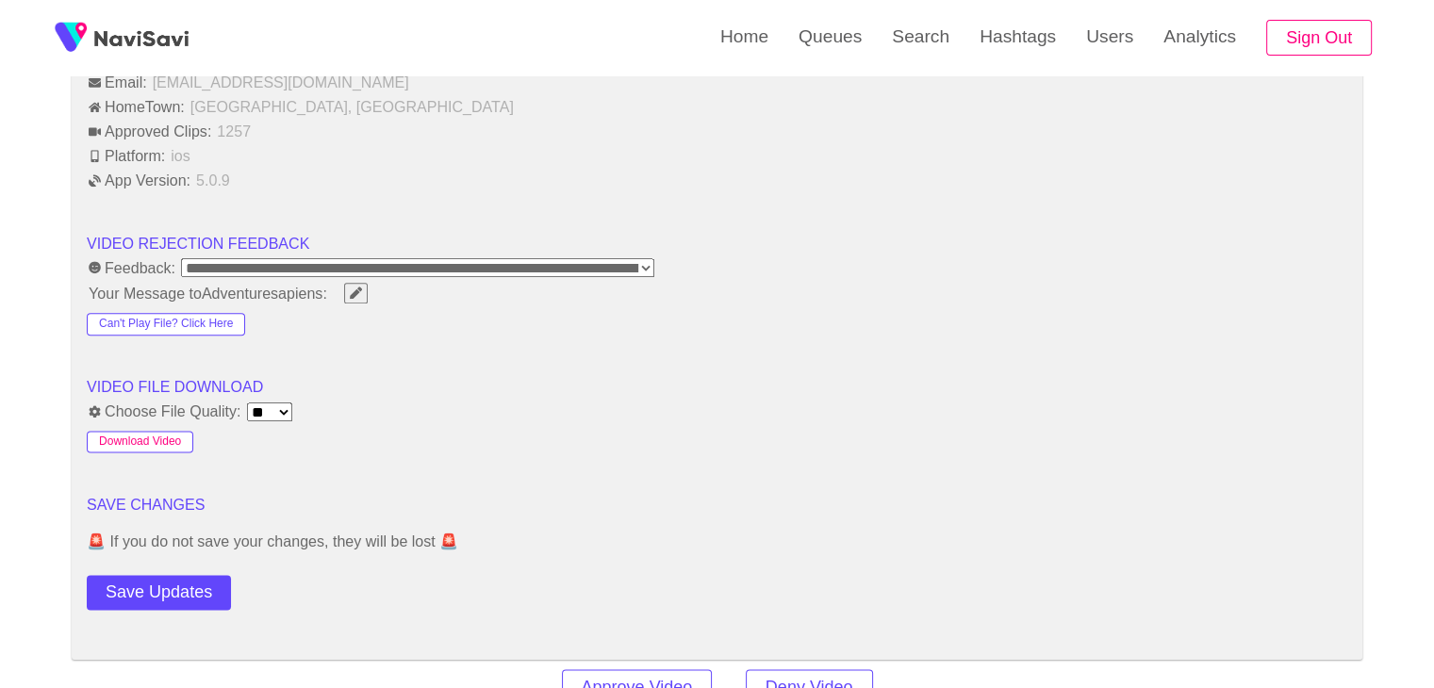
click at [142, 438] on button "Download Video" at bounding box center [140, 442] width 107 height 23
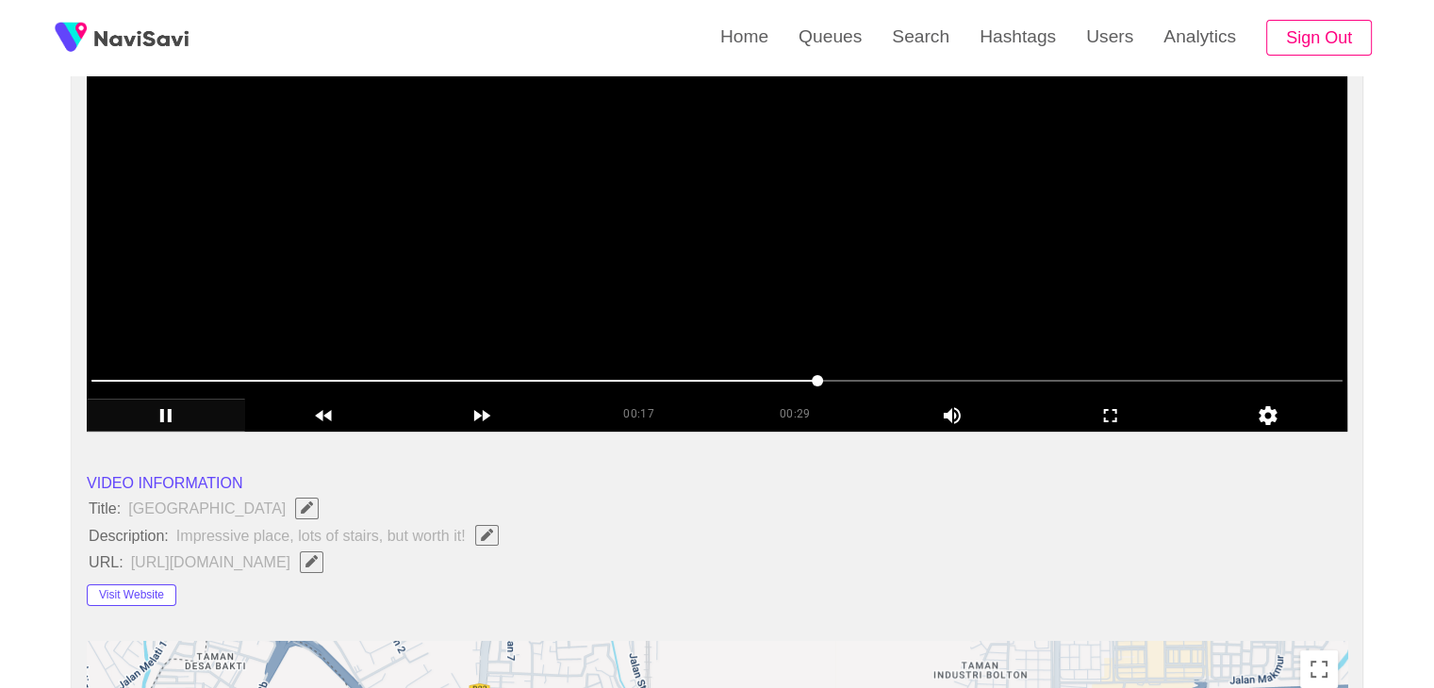
scroll to position [283, 0]
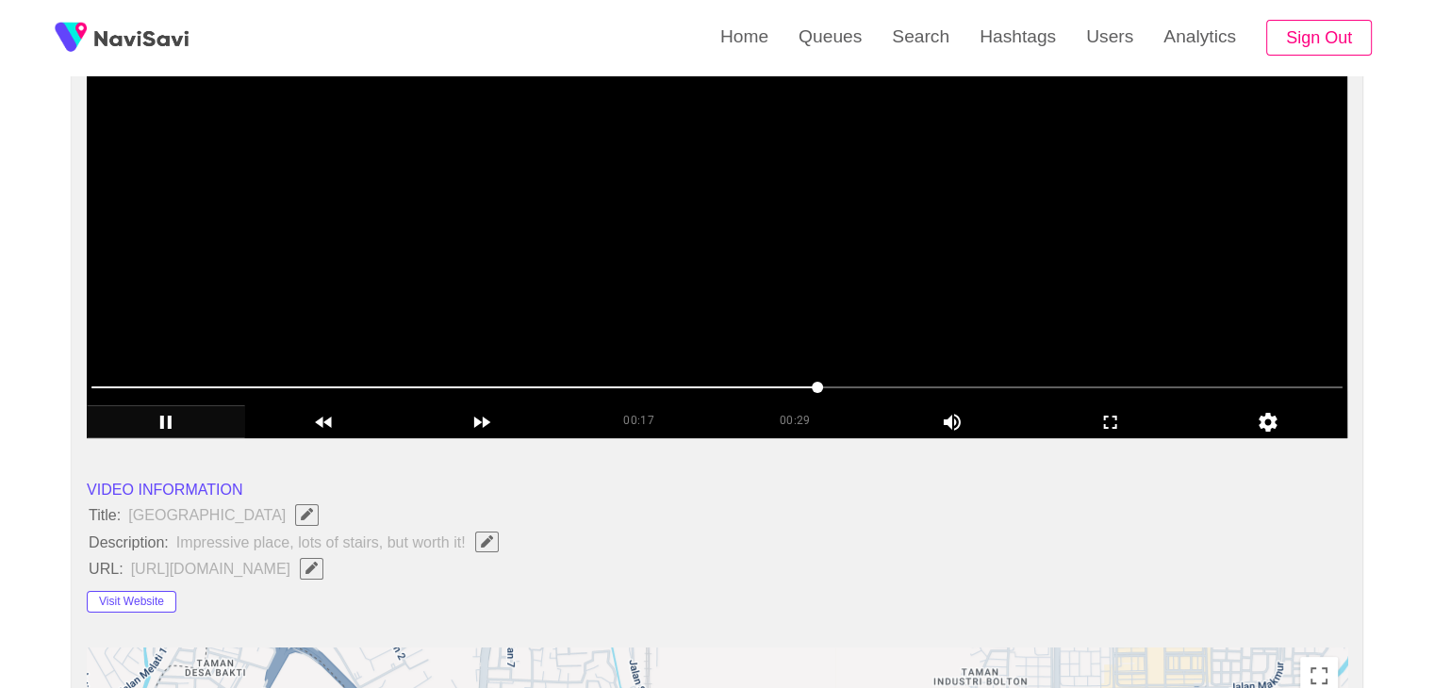
click at [577, 219] on video at bounding box center [717, 202] width 1260 height 471
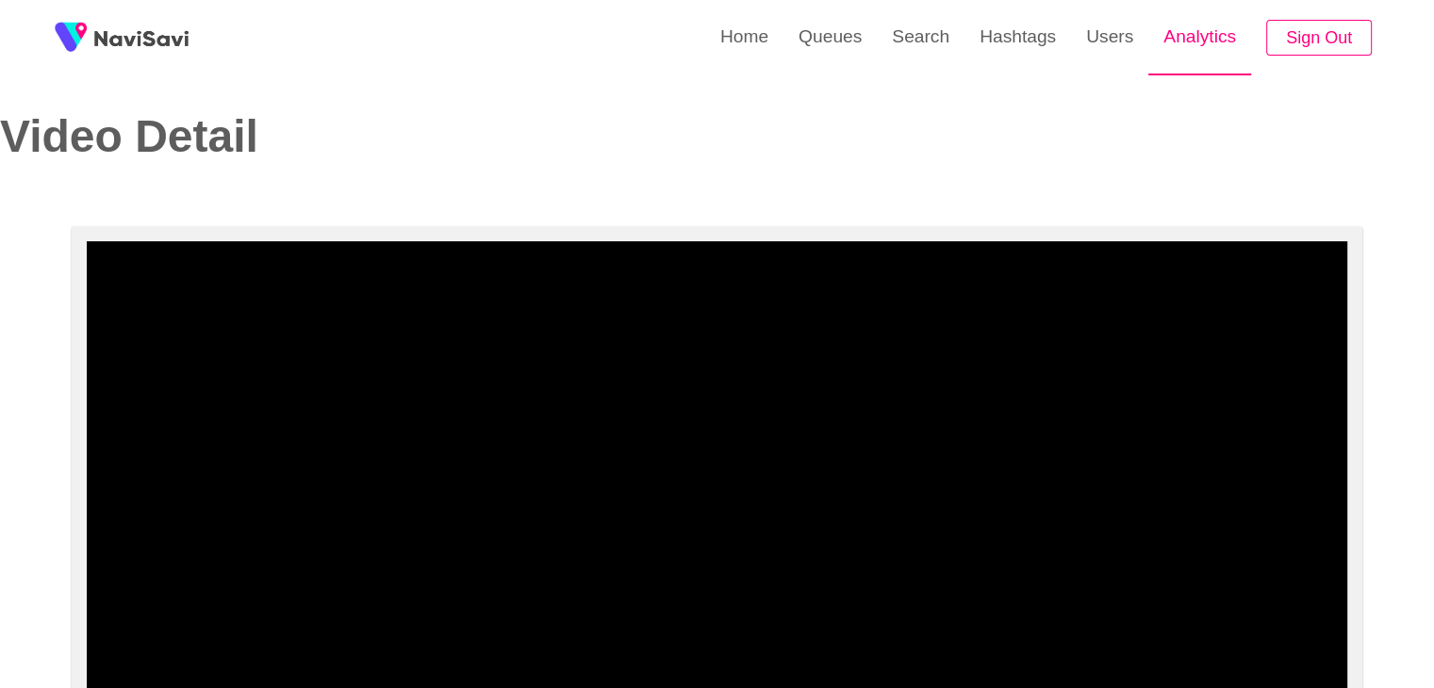
scroll to position [0, 0]
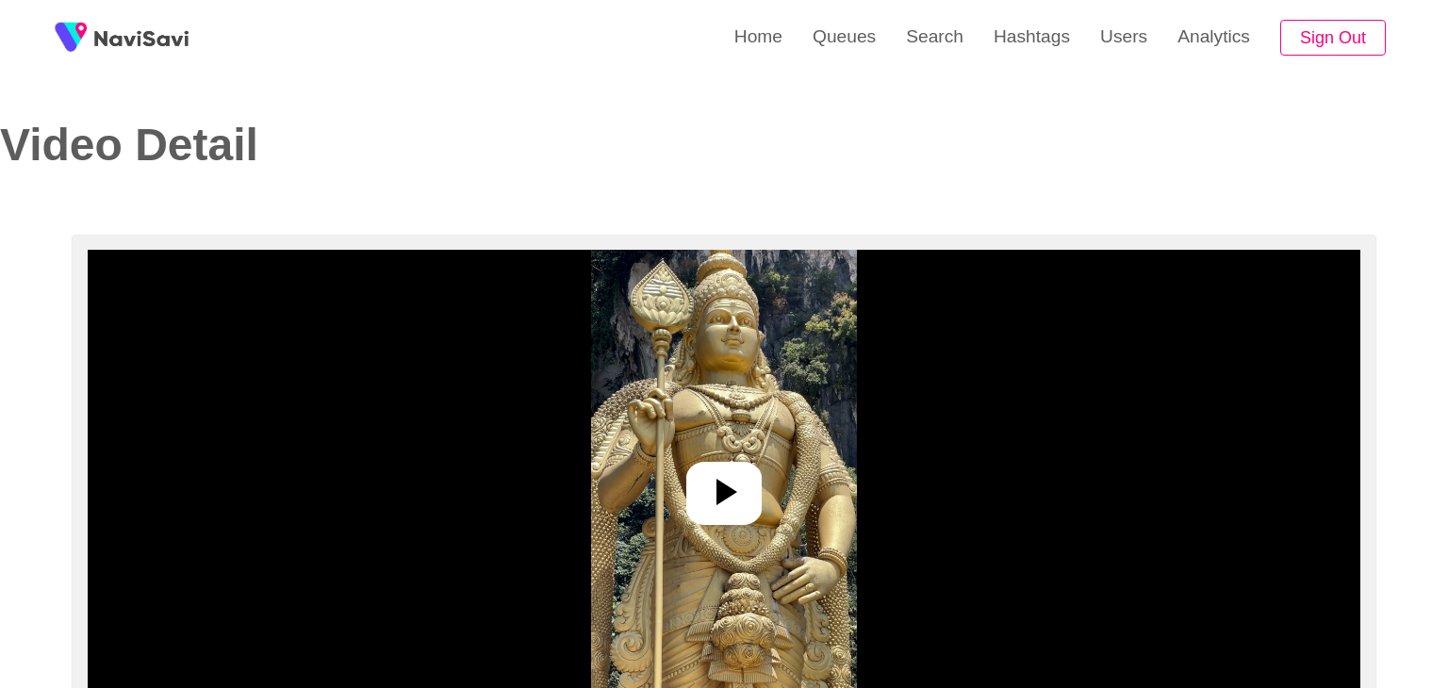
select select "**********"
select select "**"
click at [709, 501] on icon at bounding box center [716, 491] width 45 height 45
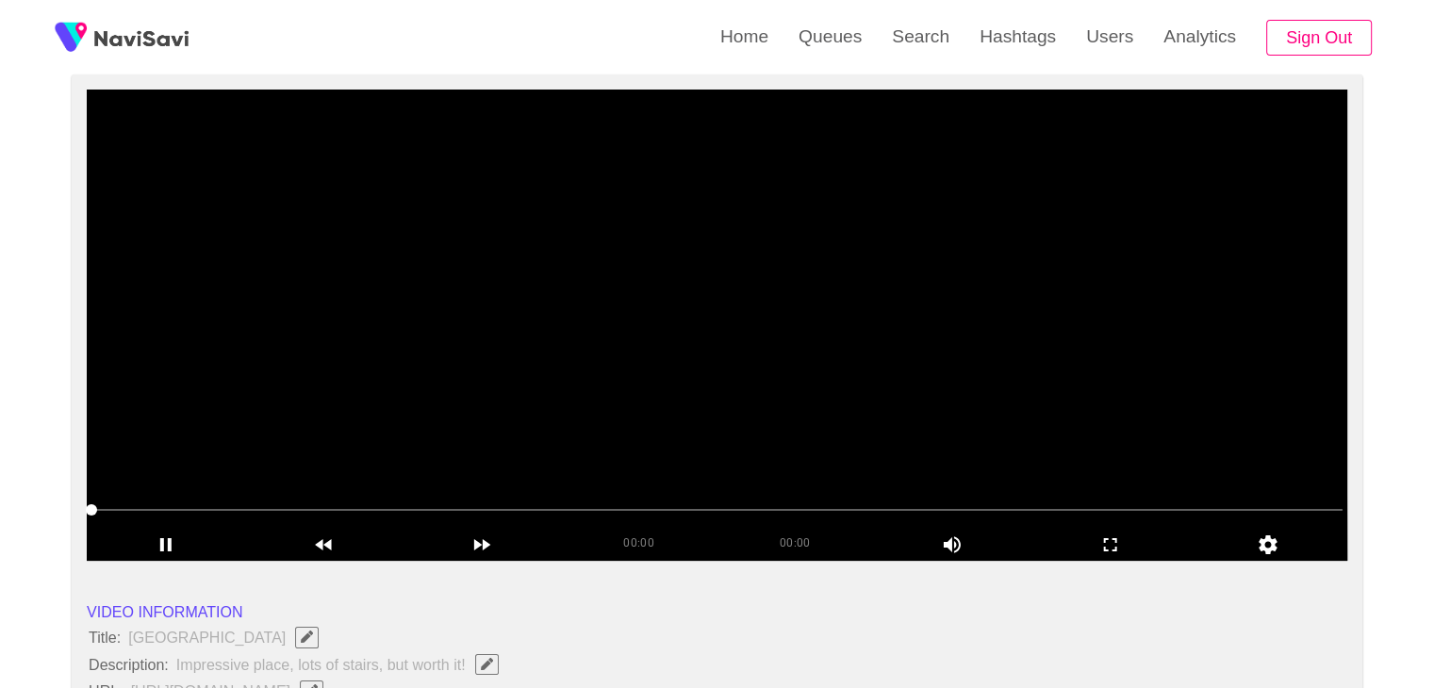
scroll to position [189, 0]
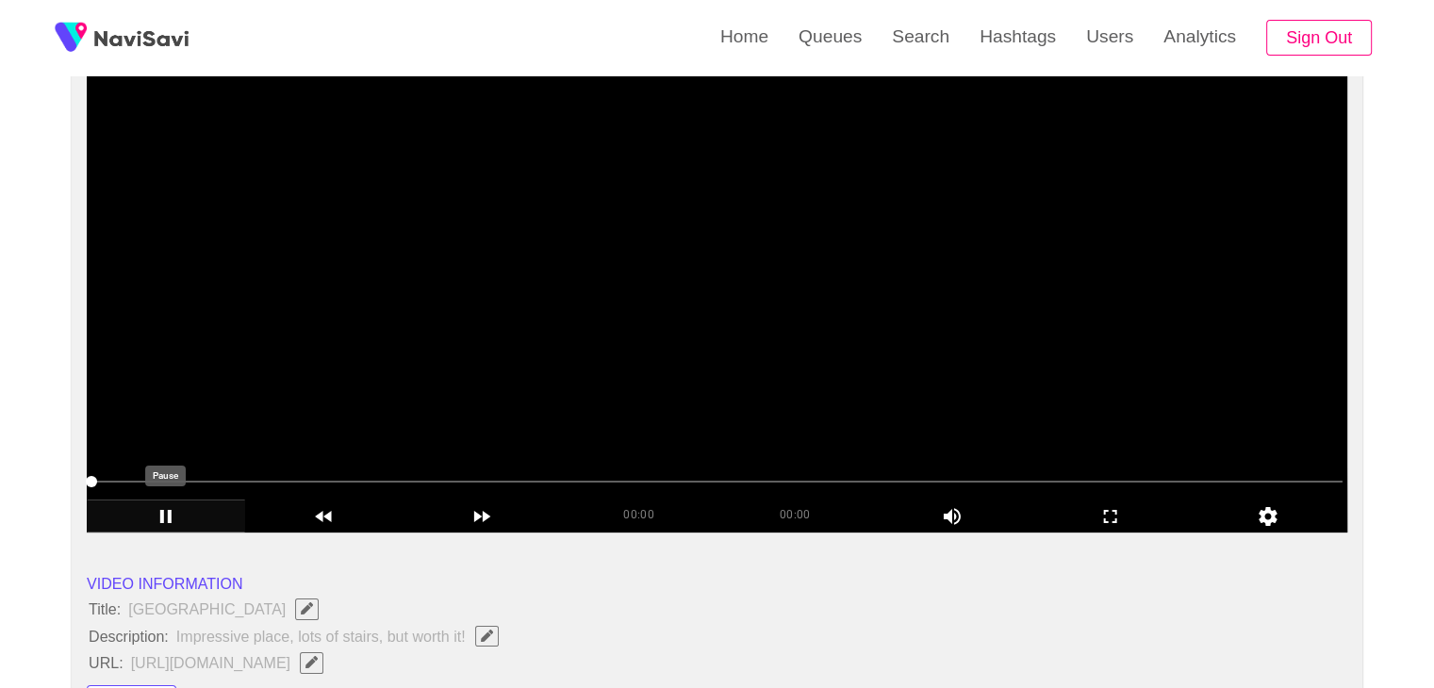
click at [168, 506] on icon "add" at bounding box center [166, 516] width 156 height 23
click at [172, 507] on icon "add" at bounding box center [166, 516] width 156 height 23
click at [206, 474] on span at bounding box center [716, 482] width 1251 height 30
click at [242, 476] on span at bounding box center [716, 482] width 1251 height 30
click at [195, 482] on span at bounding box center [716, 482] width 1251 height 30
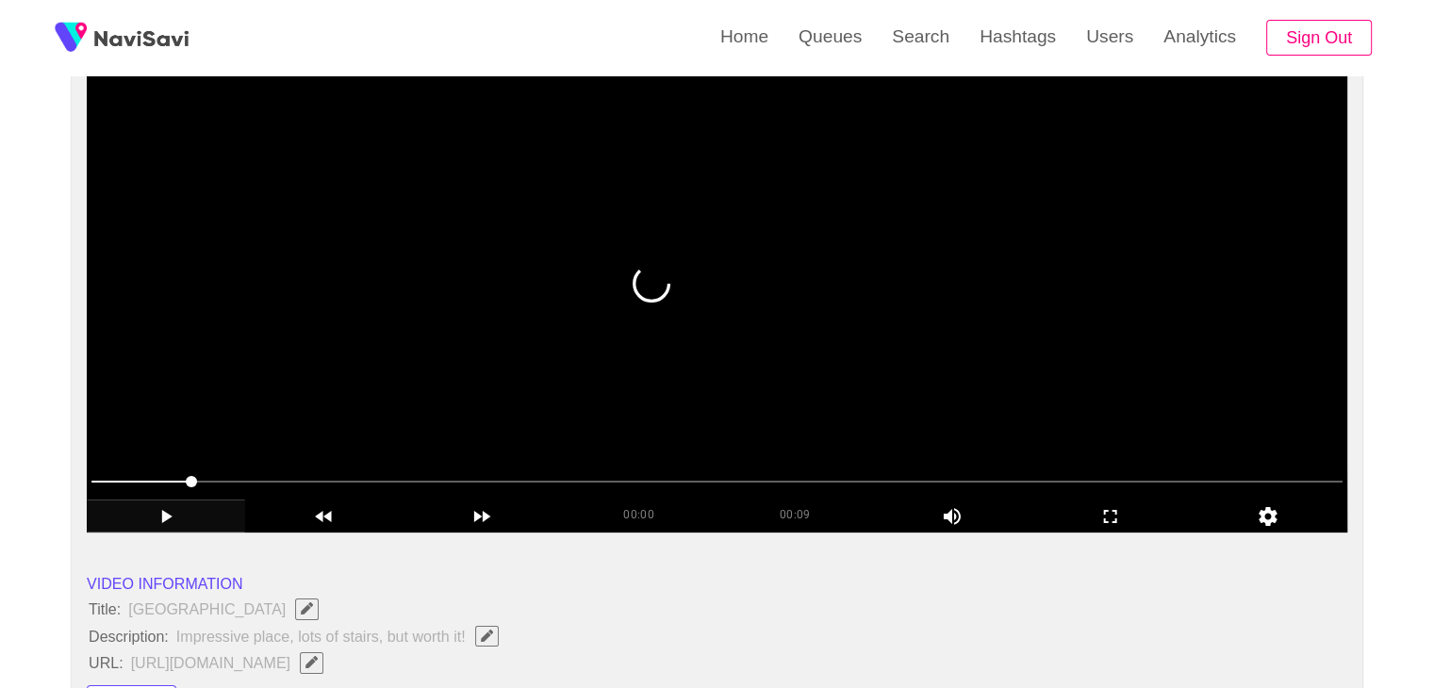
drag, startPoint x: 195, startPoint y: 482, endPoint x: 61, endPoint y: 486, distance: 133.9
click at [108, 479] on span at bounding box center [716, 482] width 1251 height 30
click at [98, 476] on span at bounding box center [103, 481] width 11 height 11
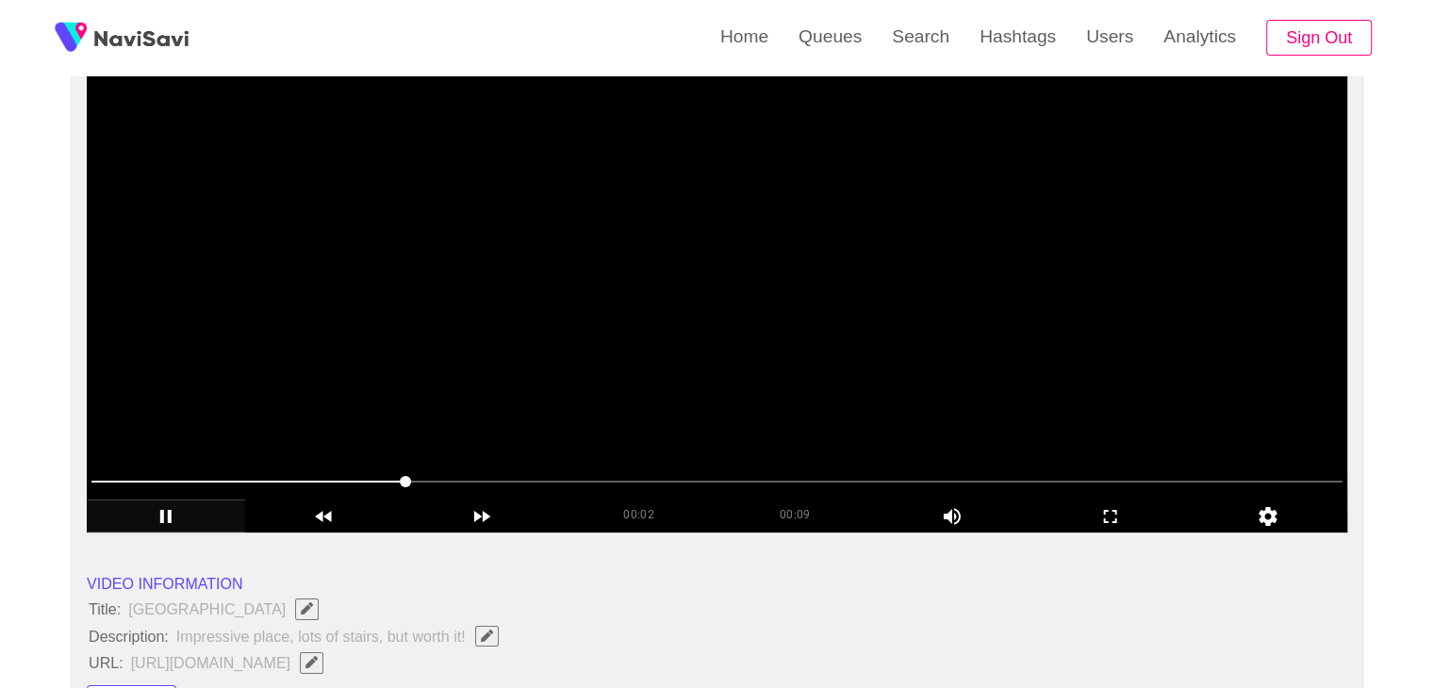
drag, startPoint x: 471, startPoint y: 484, endPoint x: 482, endPoint y: 484, distance: 10.4
click at [482, 484] on span at bounding box center [716, 482] width 1251 height 30
drag, startPoint x: 482, startPoint y: 484, endPoint x: 584, endPoint y: 487, distance: 101.9
click at [584, 487] on span at bounding box center [716, 482] width 1251 height 30
click at [724, 485] on span at bounding box center [716, 482] width 1251 height 30
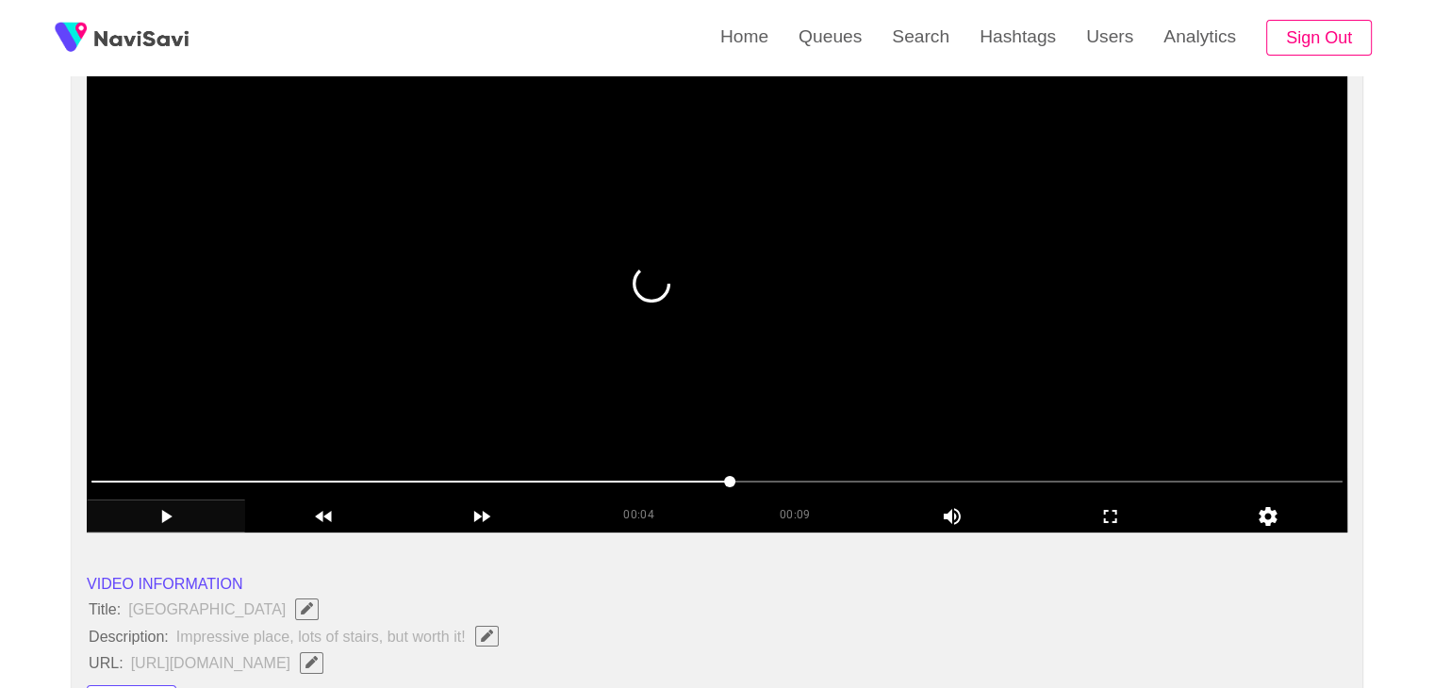
click at [846, 484] on span at bounding box center [716, 482] width 1251 height 30
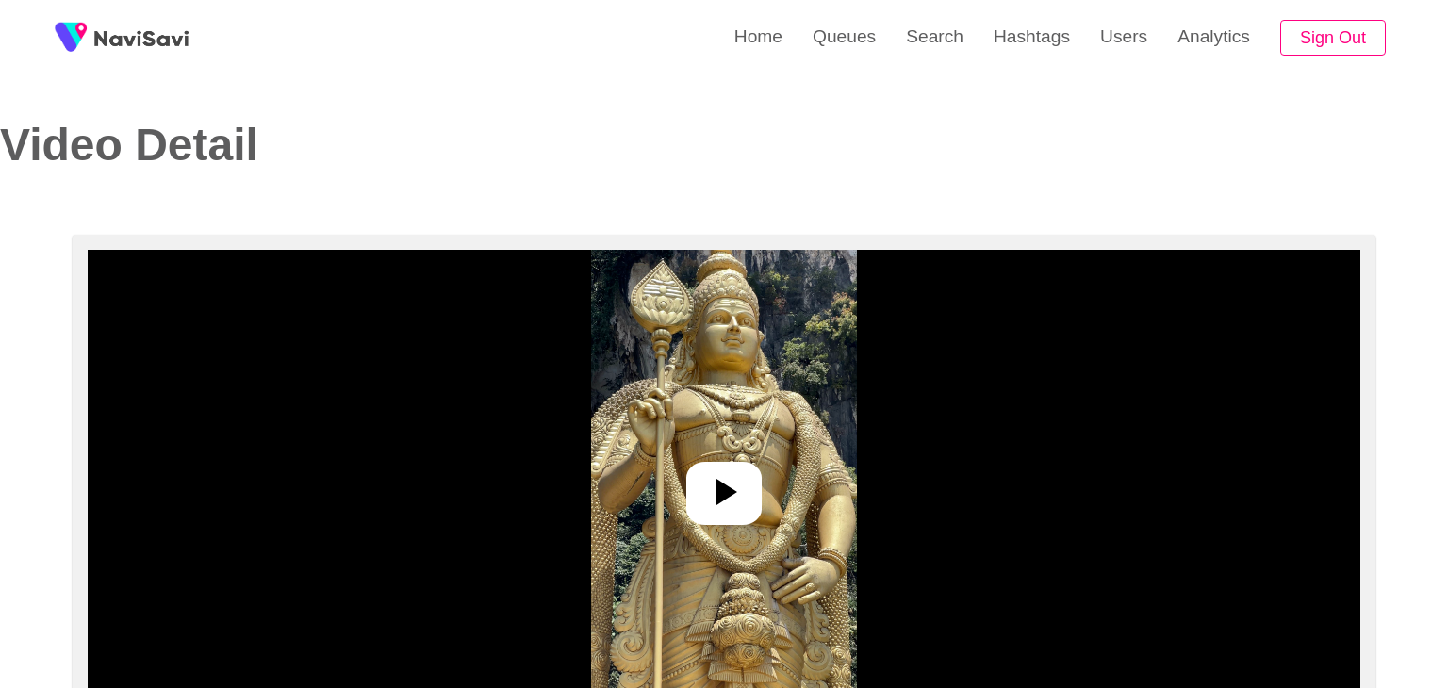
select select "**"
select select "**********"
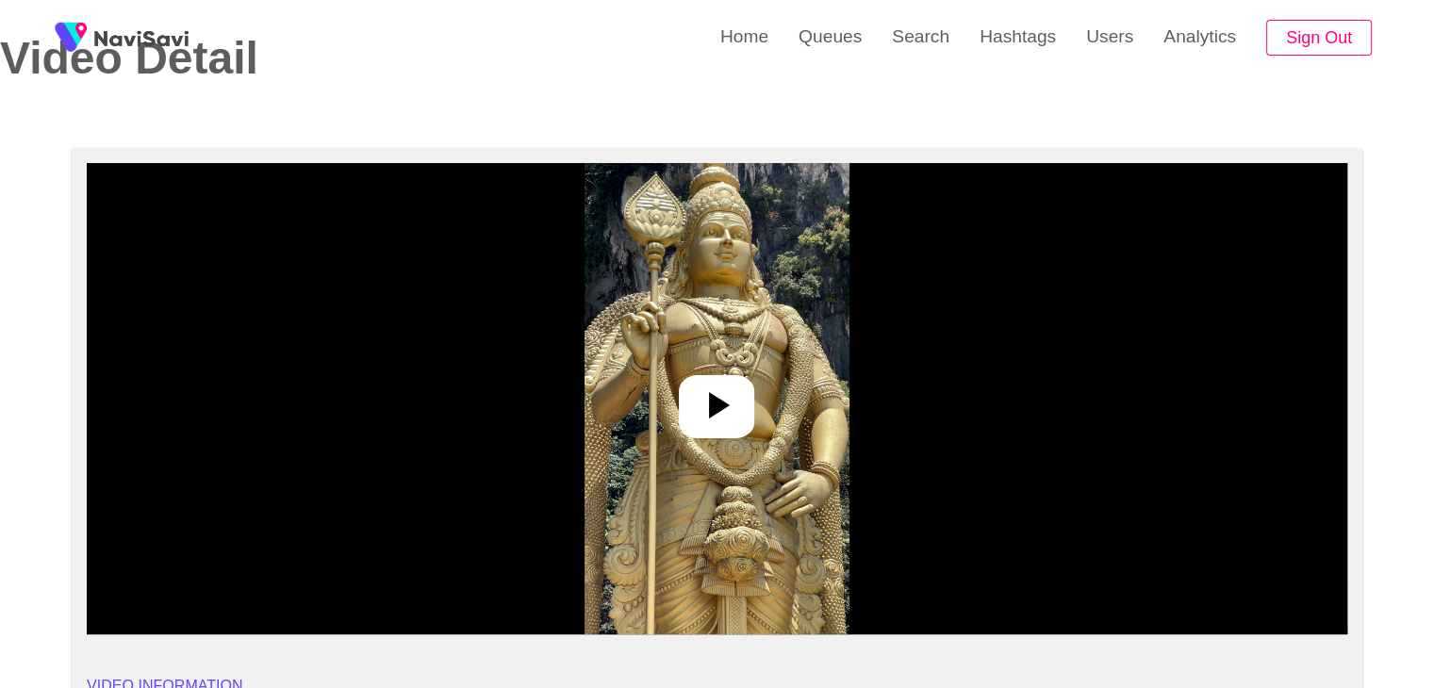
scroll to position [94, 0]
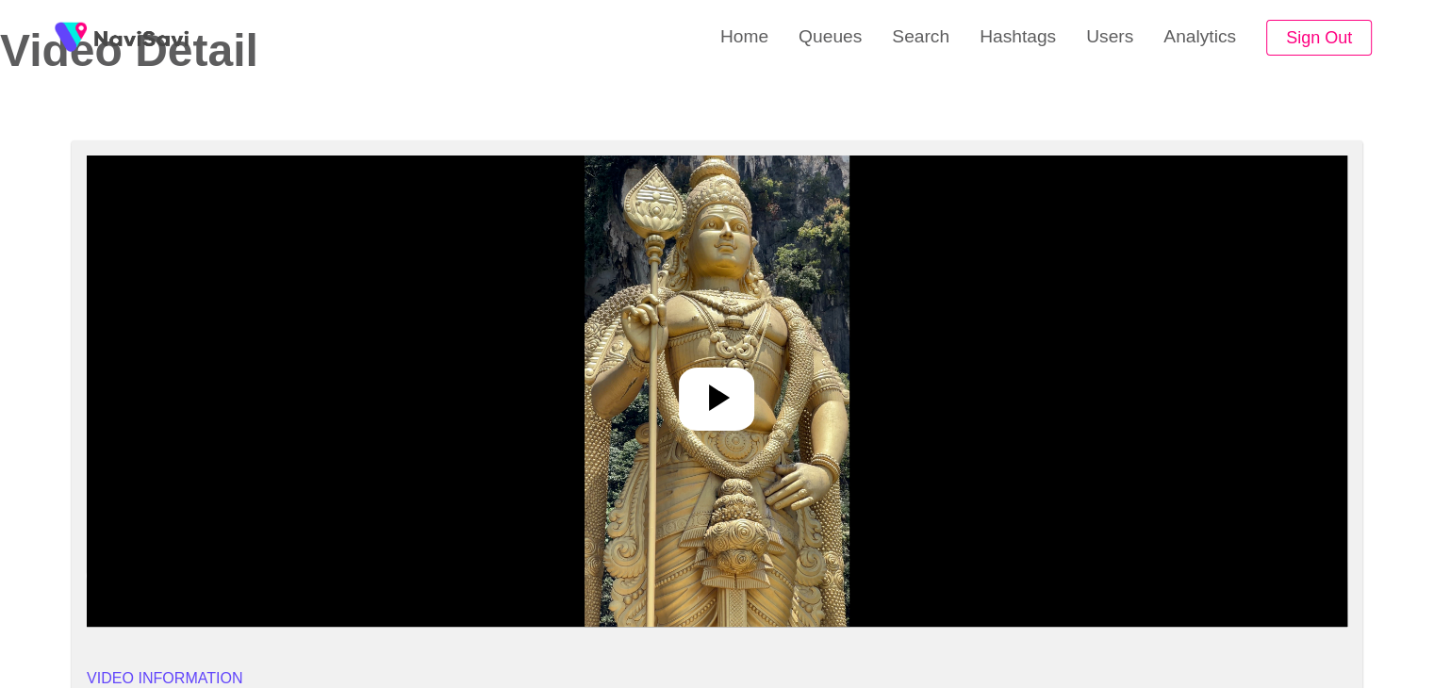
click at [728, 388] on icon at bounding box center [716, 397] width 45 height 45
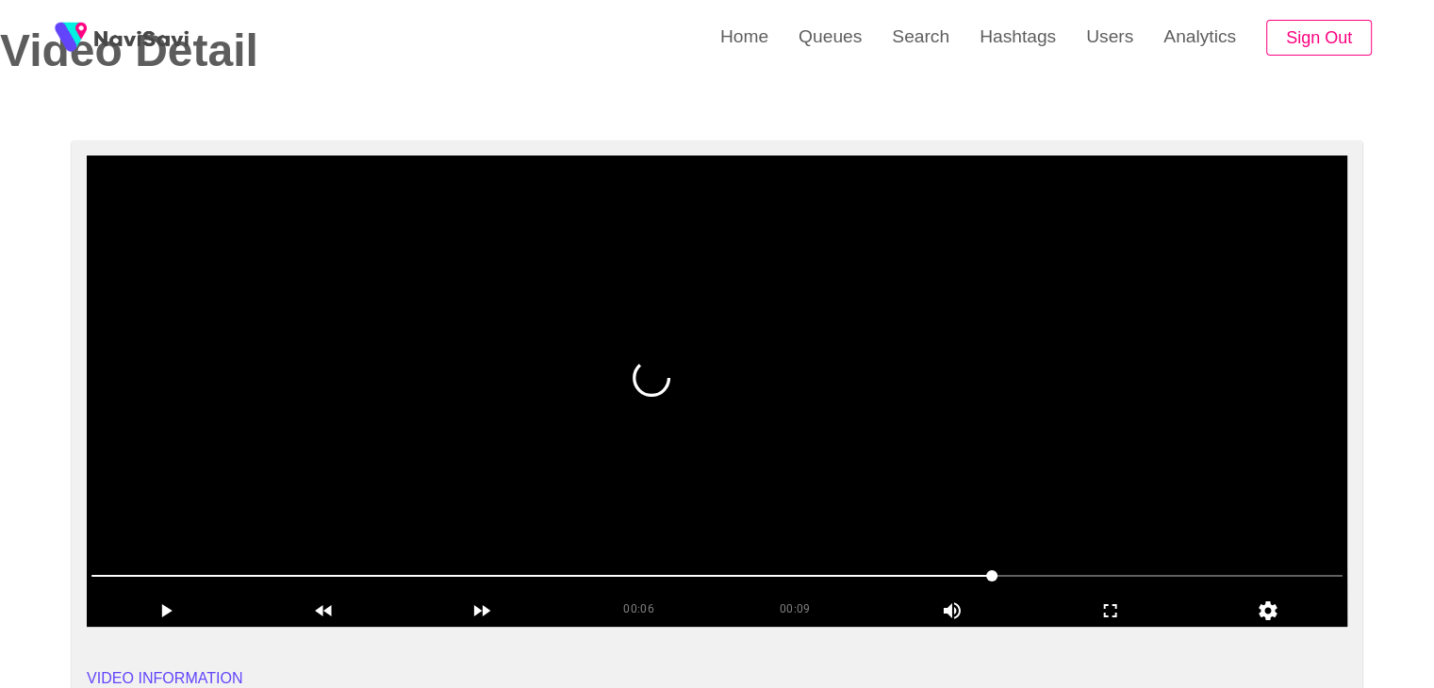
click at [1066, 569] on span at bounding box center [716, 576] width 1251 height 30
click at [1105, 578] on span at bounding box center [716, 576] width 1251 height 30
click at [1139, 578] on span at bounding box center [716, 576] width 1251 height 30
click at [1054, 588] on span at bounding box center [716, 576] width 1251 height 30
click at [151, 612] on icon "add" at bounding box center [166, 611] width 156 height 23
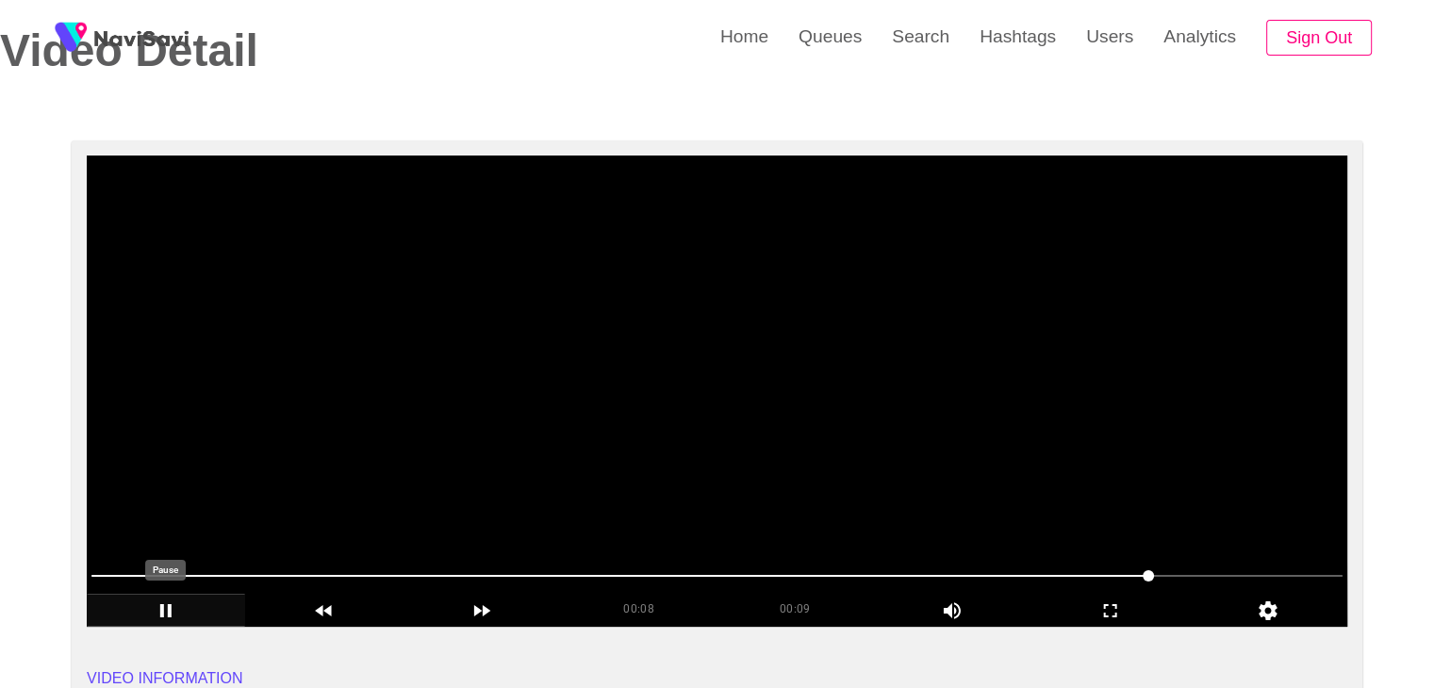
click at [170, 612] on icon "add" at bounding box center [165, 610] width 11 height 13
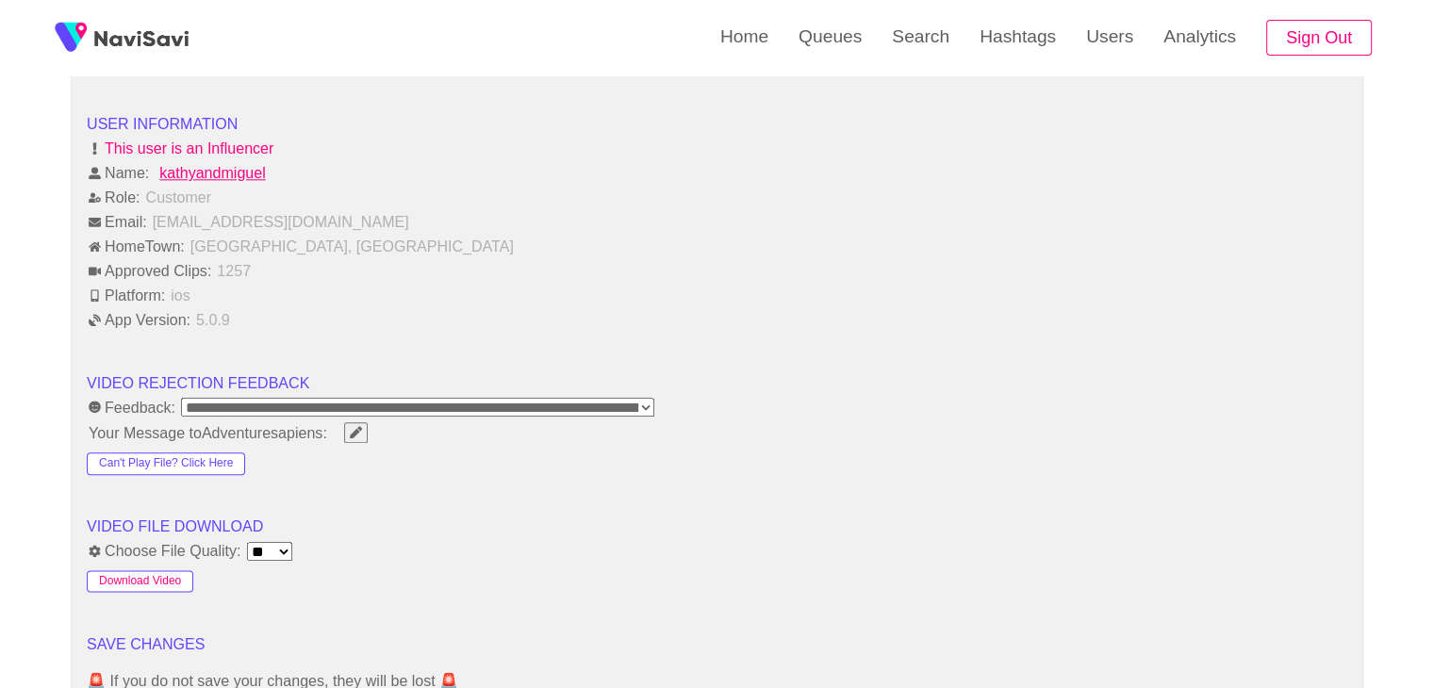
scroll to position [2168, 0]
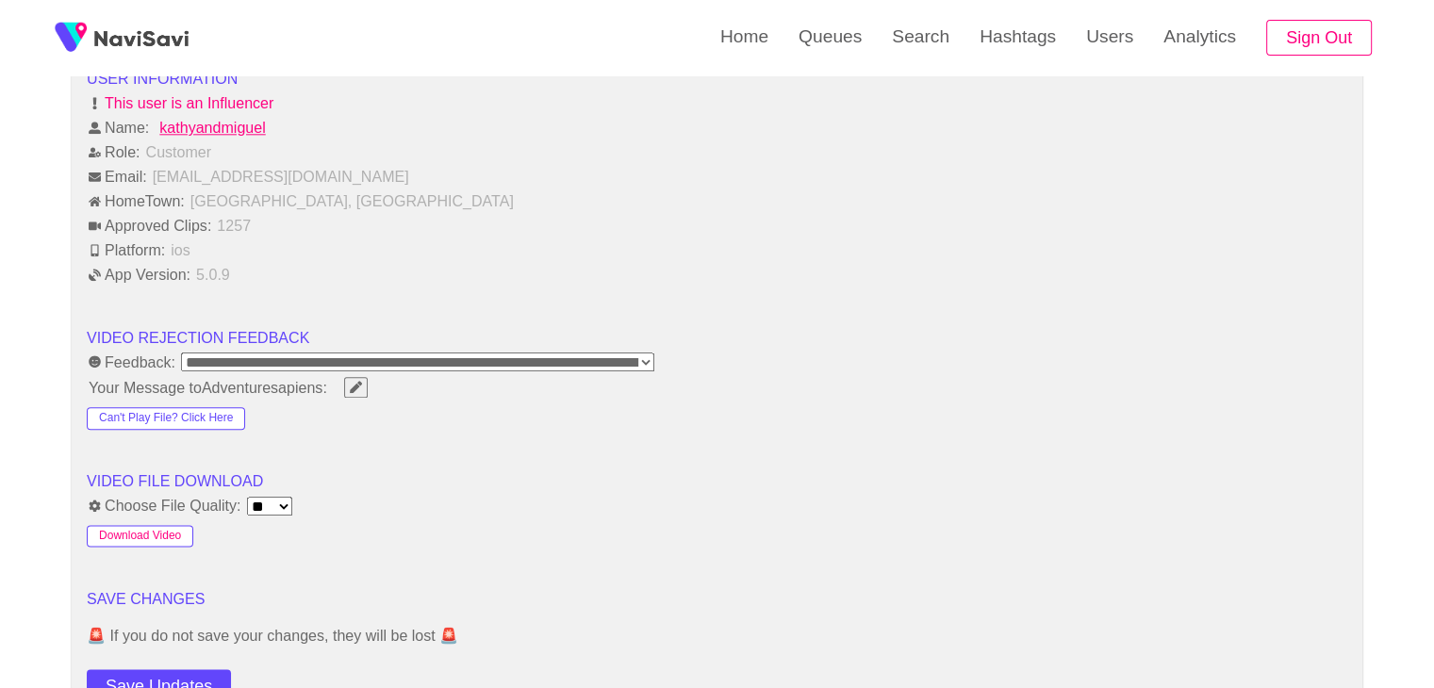
click at [159, 525] on button "Download Video" at bounding box center [140, 536] width 107 height 23
